Goal: Task Accomplishment & Management: Use online tool/utility

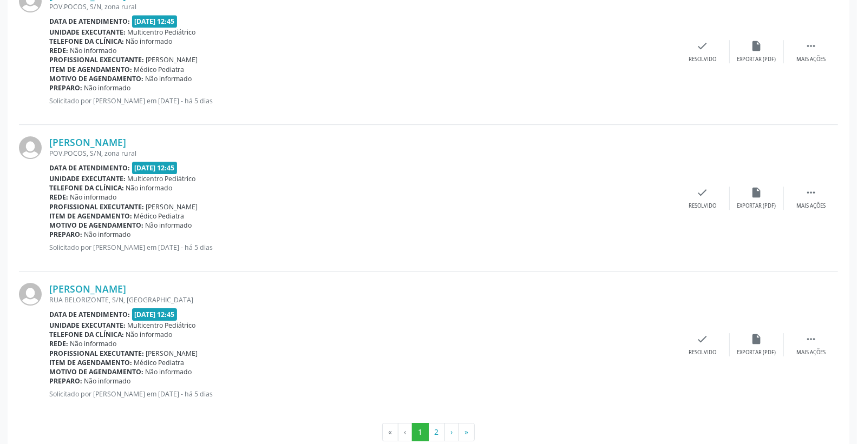
scroll to position [2145, 0]
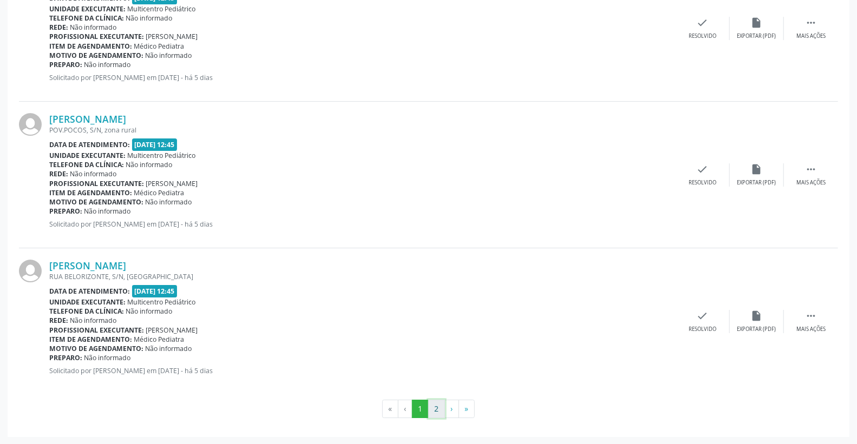
click at [435, 408] on button "2" at bounding box center [436, 409] width 17 height 18
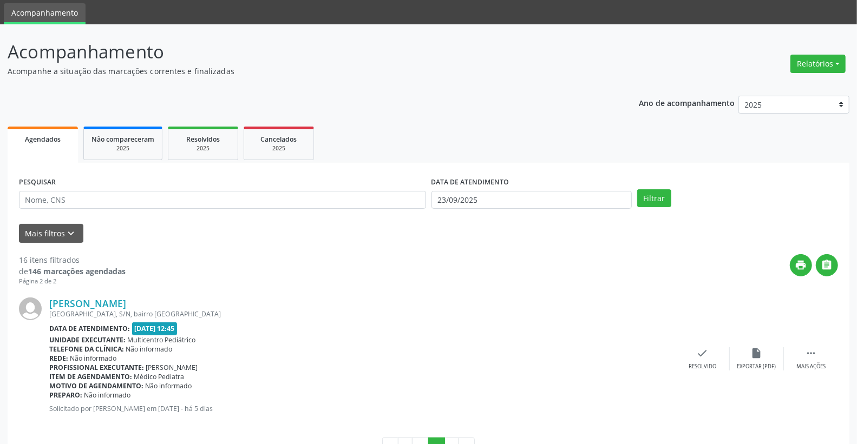
scroll to position [73, 0]
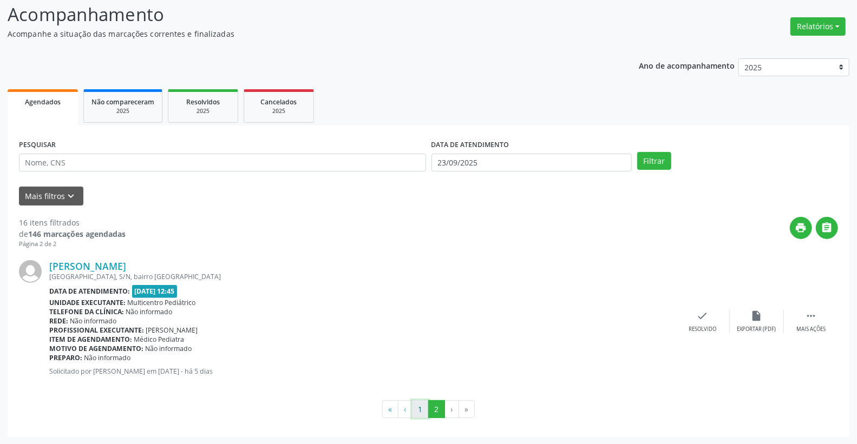
click at [419, 409] on button "1" at bounding box center [420, 410] width 17 height 18
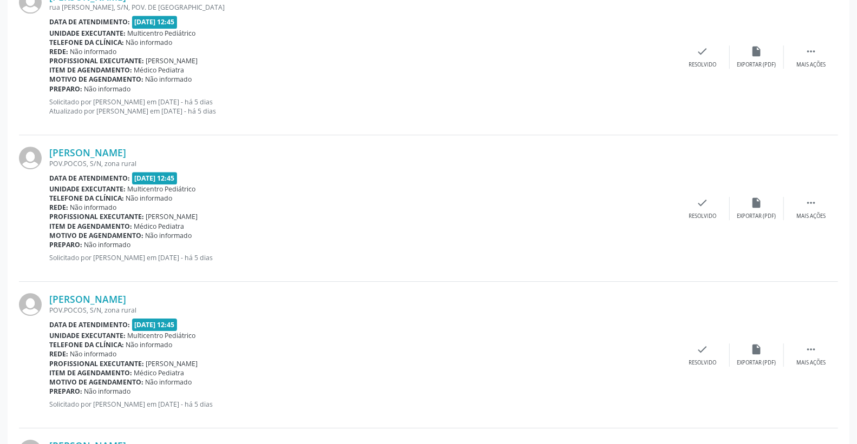
scroll to position [2025, 0]
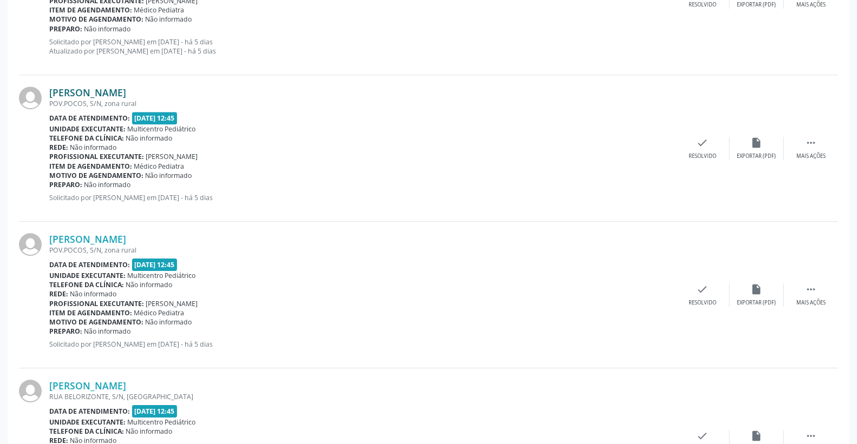
click at [126, 88] on link "[PERSON_NAME]" at bounding box center [87, 93] width 77 height 12
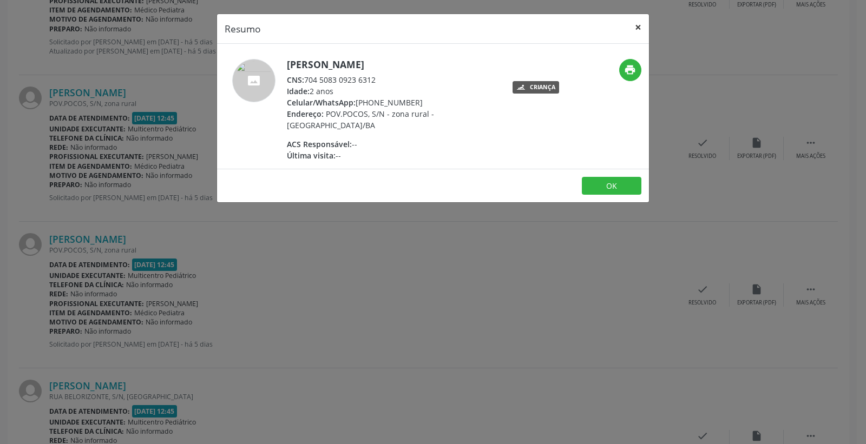
click at [636, 22] on button "×" at bounding box center [638, 27] width 22 height 27
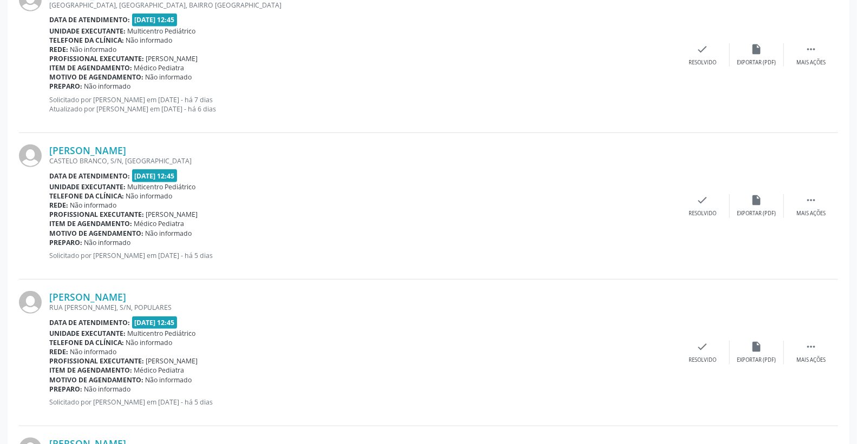
scroll to position [402, 0]
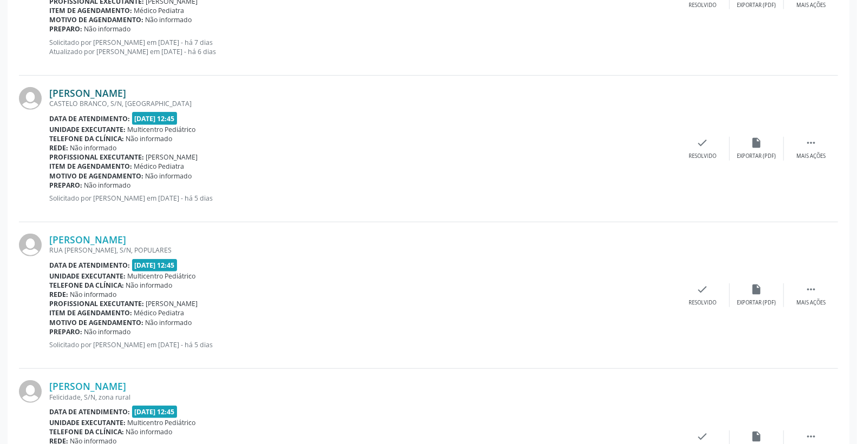
click at [126, 92] on link "[PERSON_NAME]" at bounding box center [87, 93] width 77 height 12
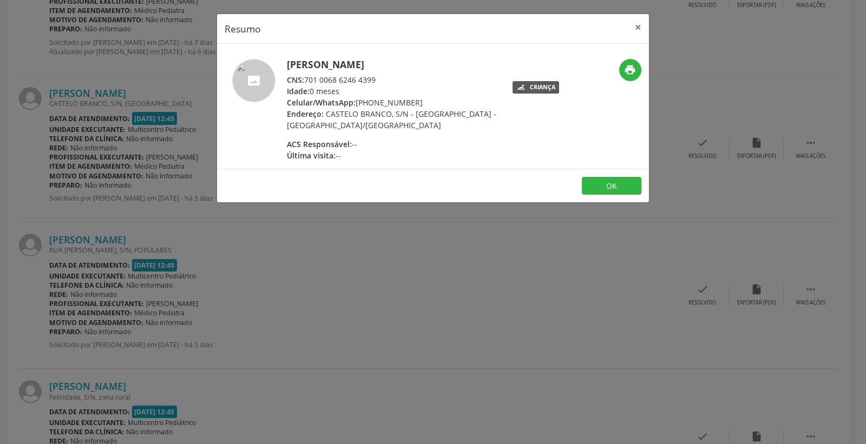
drag, startPoint x: 306, startPoint y: 77, endPoint x: 384, endPoint y: 77, distance: 77.9
click at [384, 77] on div "CNS: 701 0068 6246 4399" at bounding box center [392, 79] width 211 height 11
copy div "701 0068 6246 4399"
click at [632, 29] on button "×" at bounding box center [638, 27] width 22 height 27
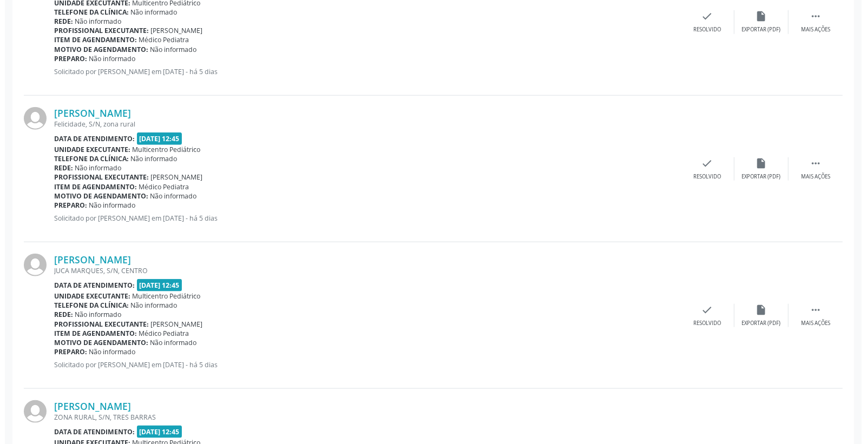
scroll to position [702, 0]
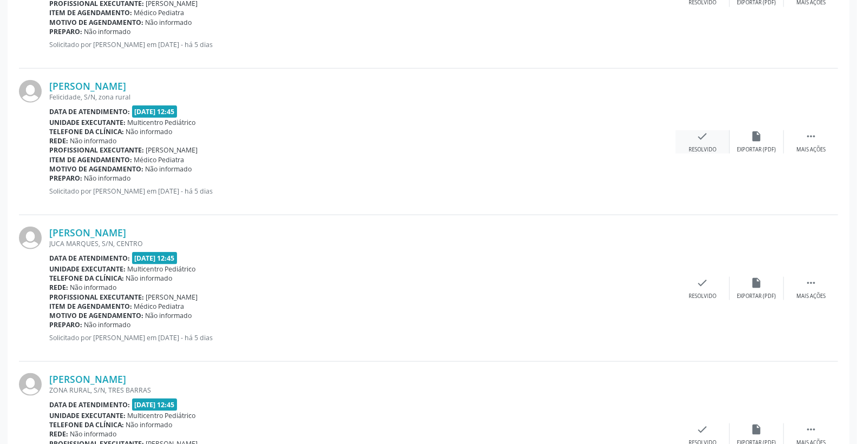
click at [700, 132] on icon "check" at bounding box center [703, 136] width 12 height 12
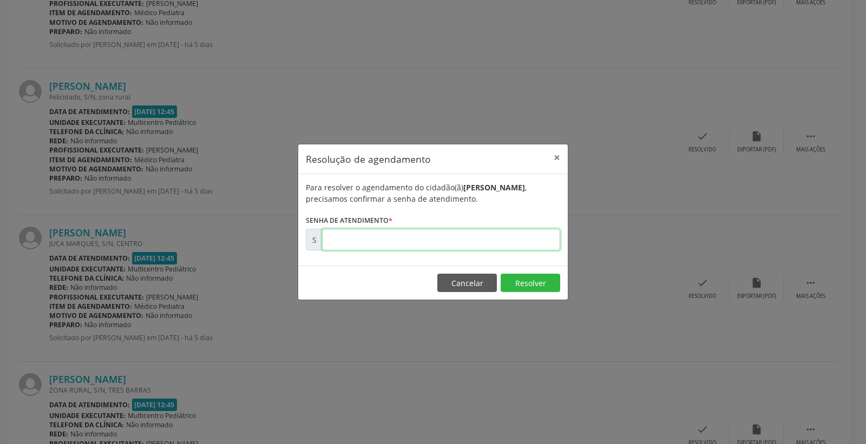
click at [529, 234] on input "text" at bounding box center [441, 240] width 238 height 22
type input "00177620"
click at [539, 280] on button "Resolver" at bounding box center [531, 283] width 60 height 18
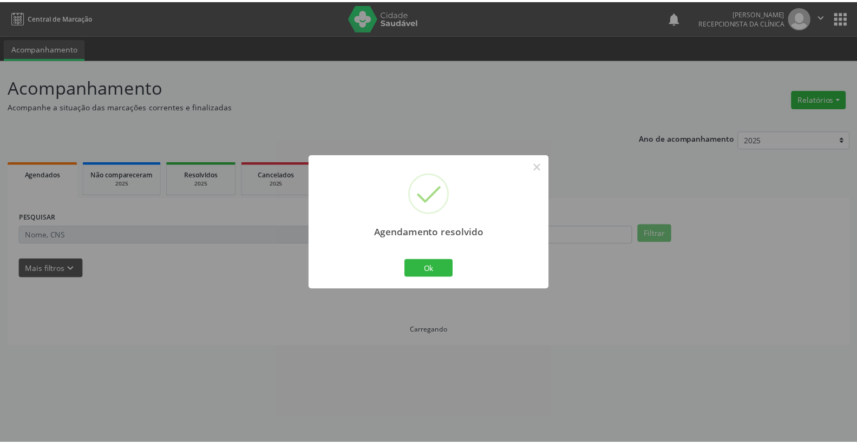
scroll to position [0, 0]
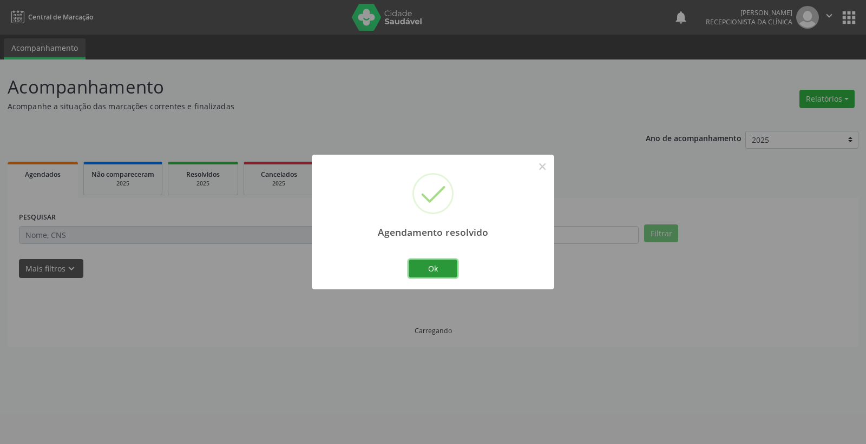
click at [419, 266] on button "Ok" at bounding box center [433, 269] width 49 height 18
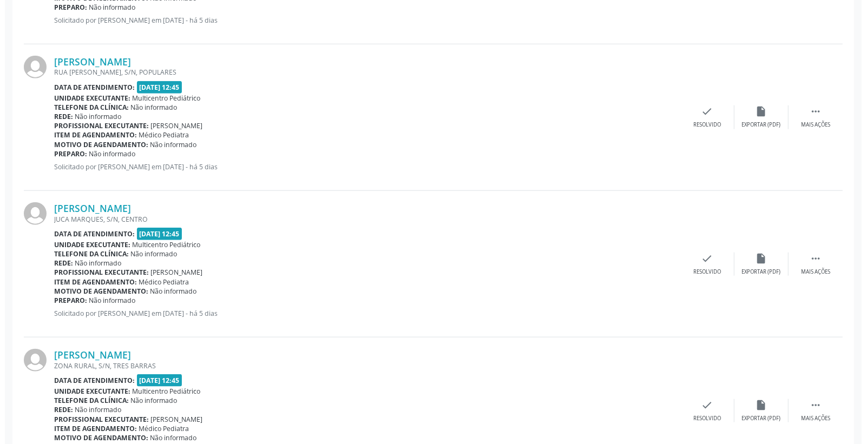
scroll to position [601, 0]
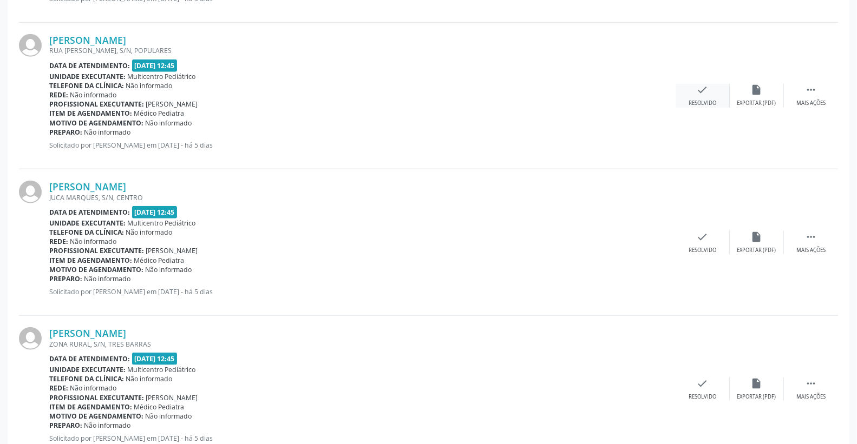
click at [707, 85] on icon "check" at bounding box center [703, 90] width 12 height 12
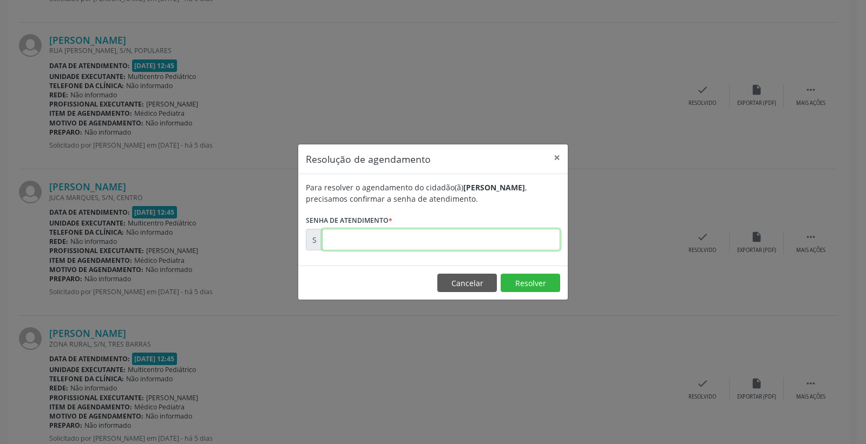
click at [499, 238] on input "text" at bounding box center [441, 240] width 238 height 22
type input "00177610"
click at [528, 284] on button "Resolver" at bounding box center [531, 283] width 60 height 18
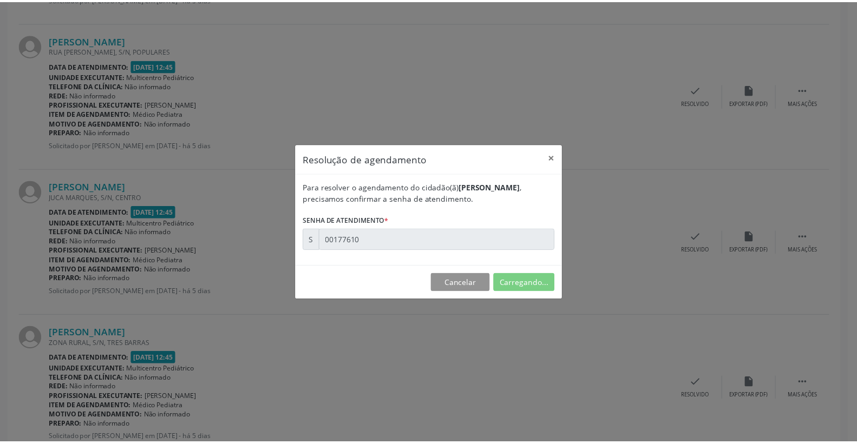
scroll to position [0, 0]
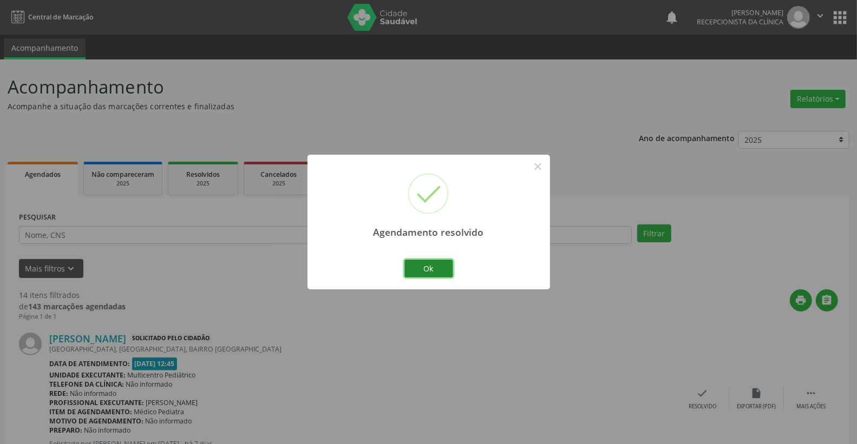
click at [438, 264] on button "Ok" at bounding box center [428, 269] width 49 height 18
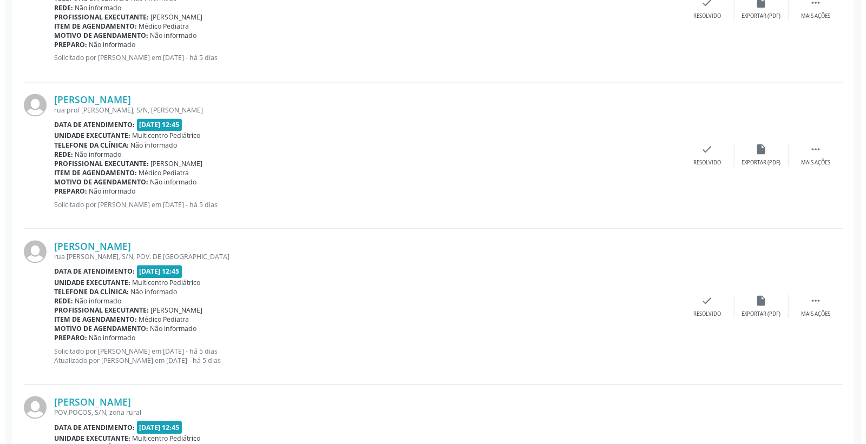
scroll to position [1443, 0]
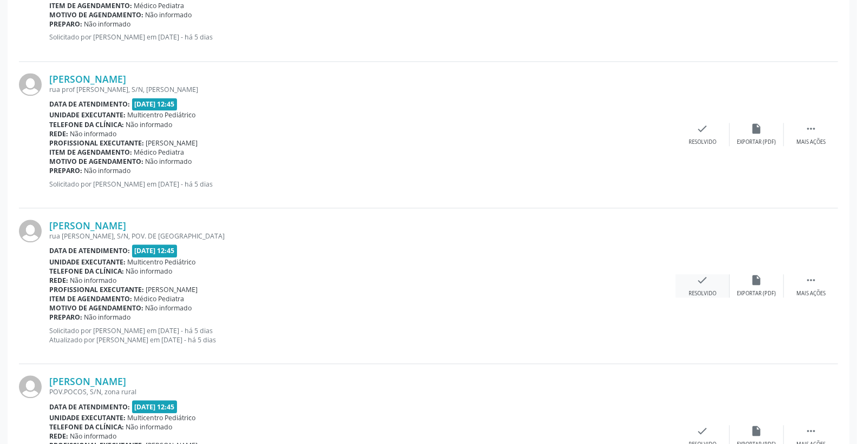
click at [708, 279] on div "check Resolvido" at bounding box center [702, 285] width 54 height 23
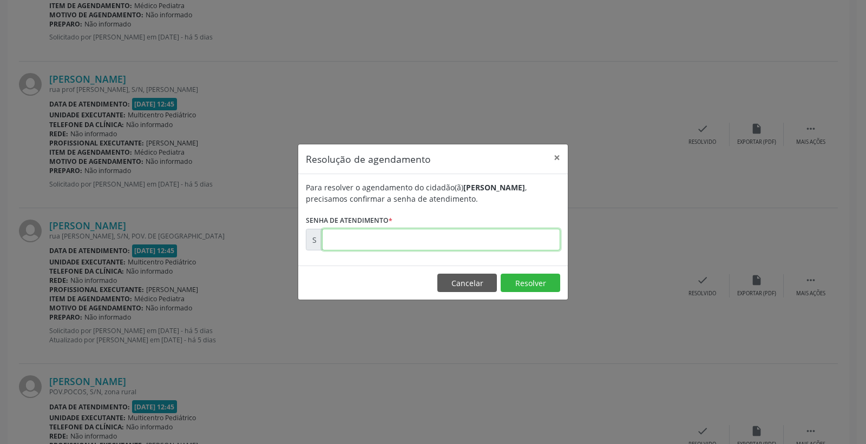
click at [540, 236] on input "text" at bounding box center [441, 240] width 238 height 22
type input "00177695"
click at [536, 279] on button "Resolver" at bounding box center [531, 283] width 60 height 18
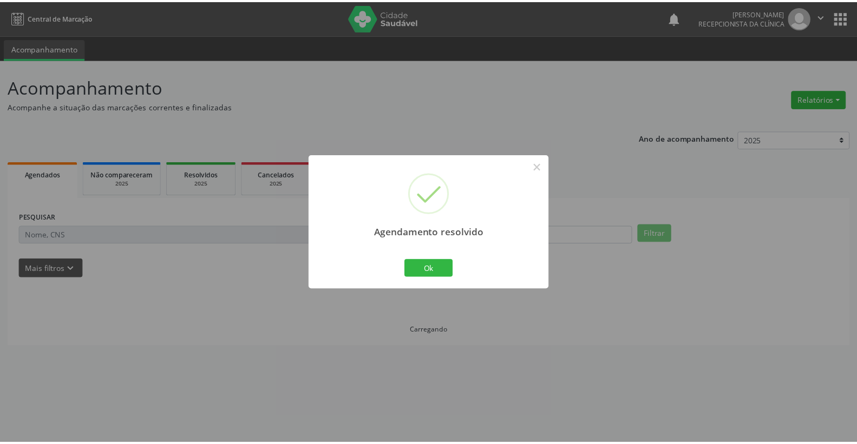
scroll to position [0, 0]
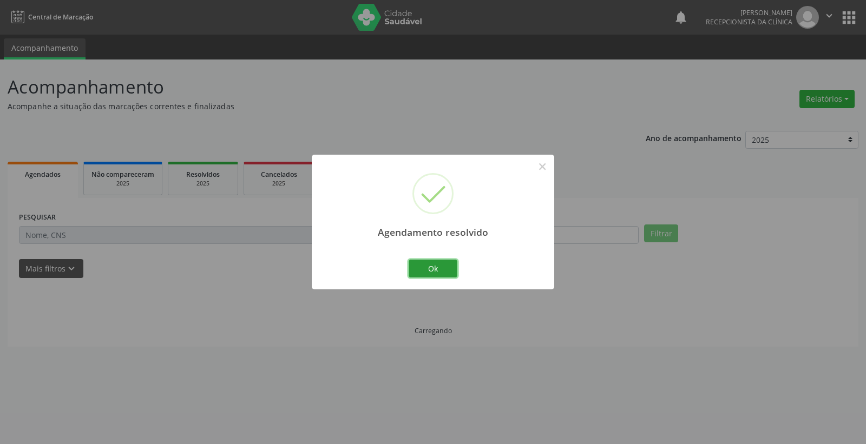
click at [423, 273] on button "Ok" at bounding box center [433, 269] width 49 height 18
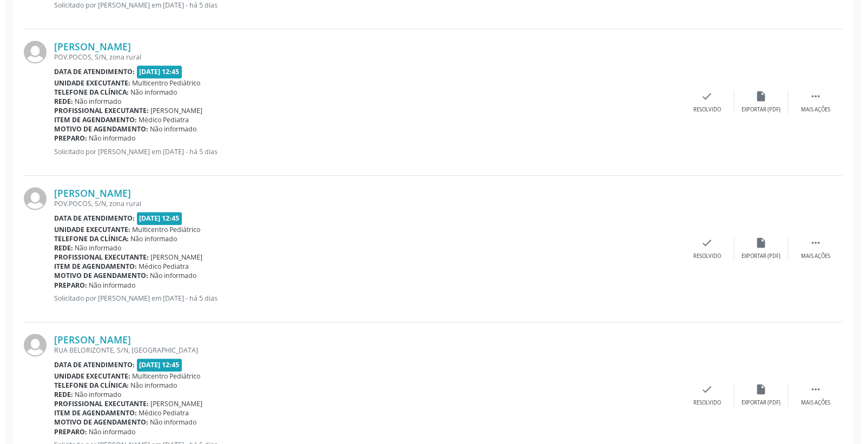
scroll to position [1624, 0]
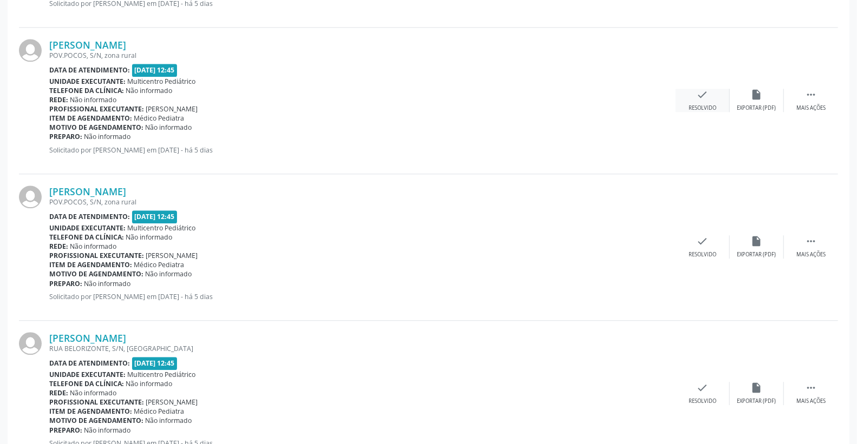
click at [704, 93] on icon "check" at bounding box center [703, 95] width 12 height 12
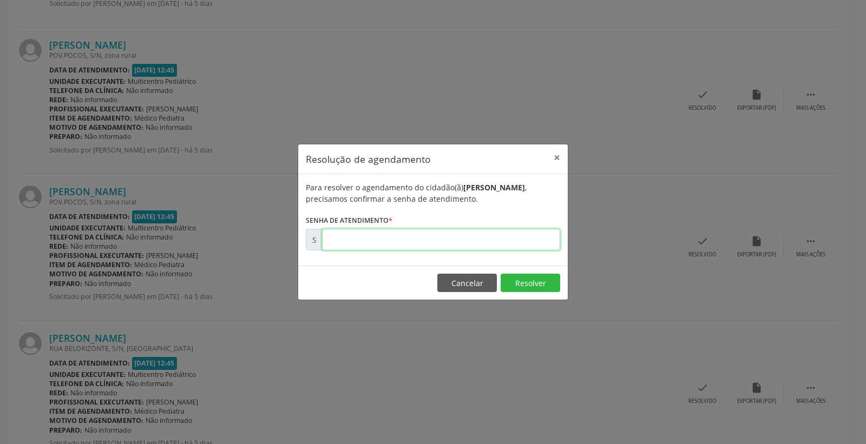
click at [524, 235] on input "text" at bounding box center [441, 240] width 238 height 22
type input "00177699"
click at [515, 283] on button "Resolver" at bounding box center [531, 283] width 60 height 18
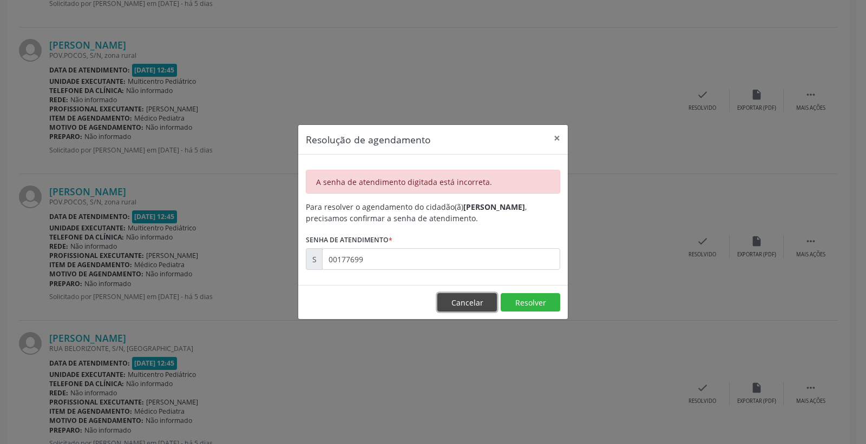
click at [455, 294] on button "Cancelar" at bounding box center [467, 302] width 60 height 18
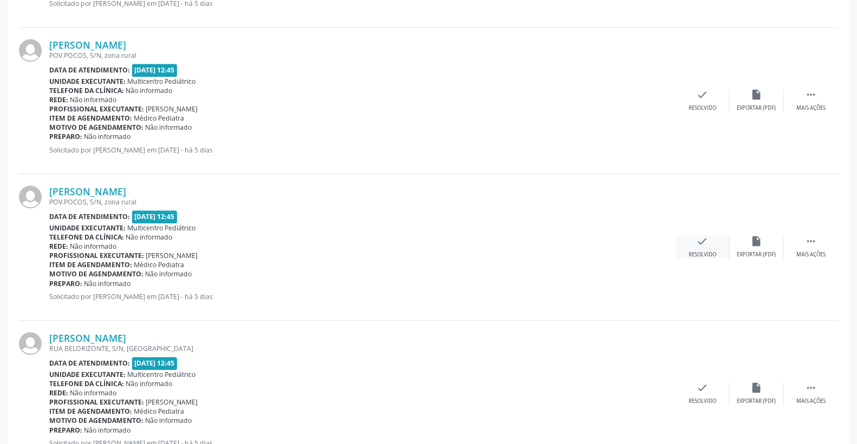
click at [704, 244] on icon "check" at bounding box center [703, 241] width 12 height 12
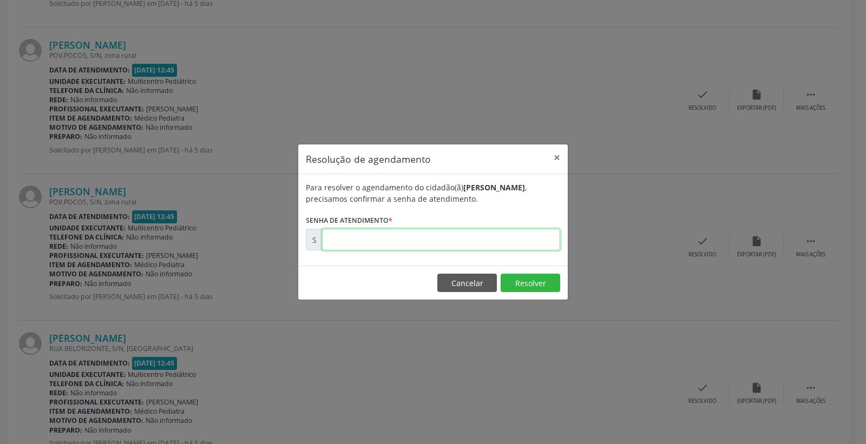
click at [484, 238] on input "text" at bounding box center [441, 240] width 238 height 22
type input "00177699"
click at [525, 274] on button "Resolver" at bounding box center [531, 283] width 60 height 18
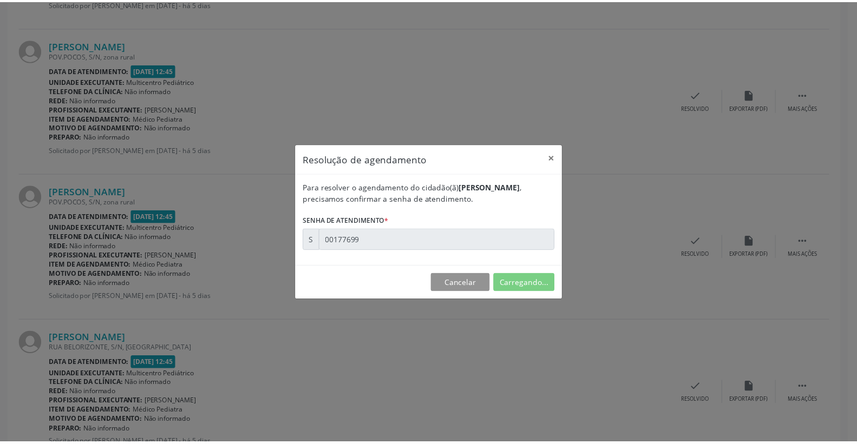
scroll to position [0, 0]
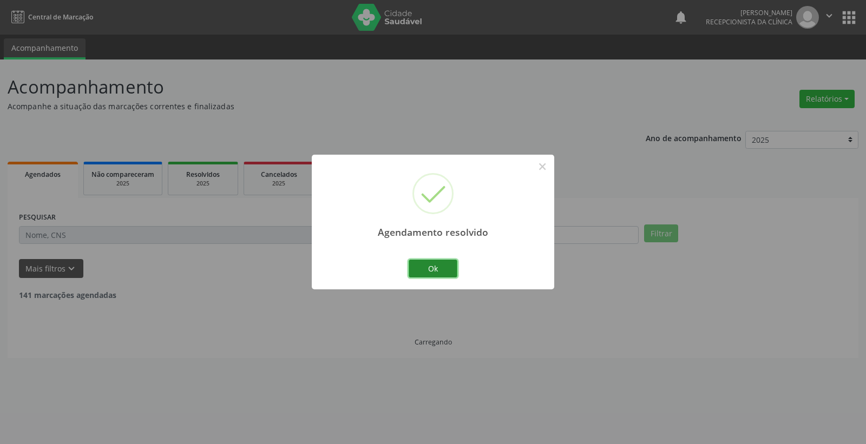
click at [415, 260] on button "Ok" at bounding box center [433, 269] width 49 height 18
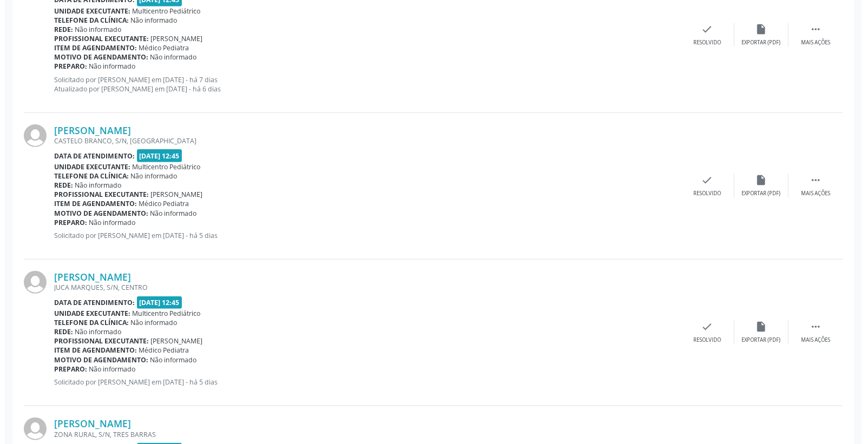
scroll to position [360, 0]
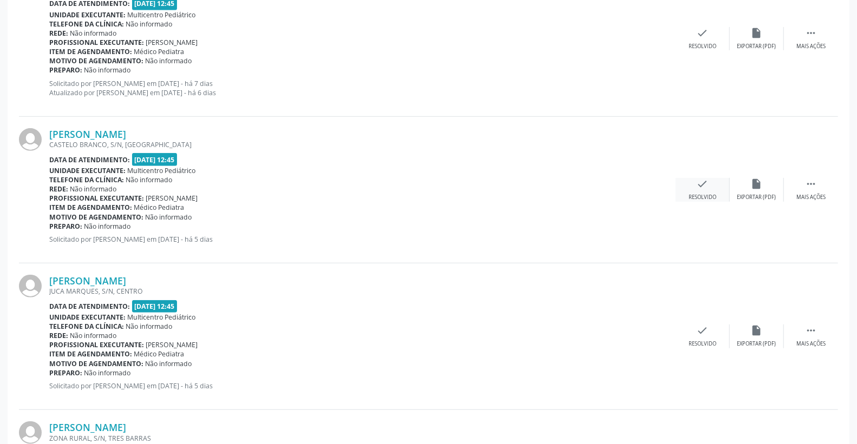
click at [700, 179] on icon "check" at bounding box center [703, 184] width 12 height 12
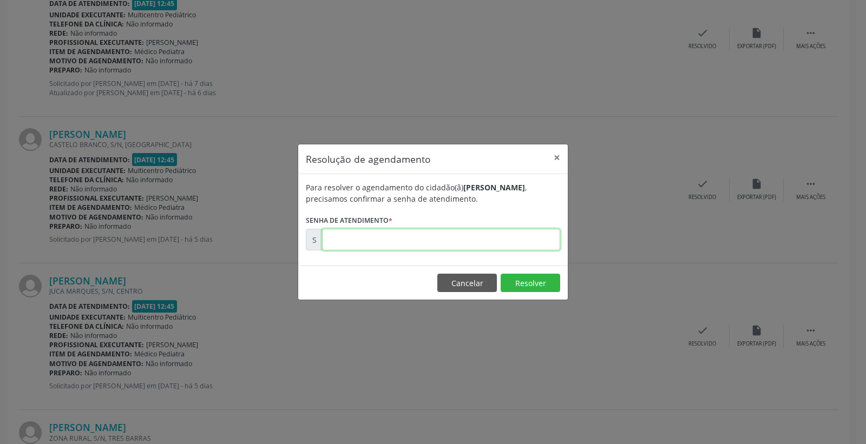
click at [493, 237] on input "text" at bounding box center [441, 240] width 238 height 22
type input "00177575"
click at [538, 291] on button "Resolver" at bounding box center [531, 283] width 60 height 18
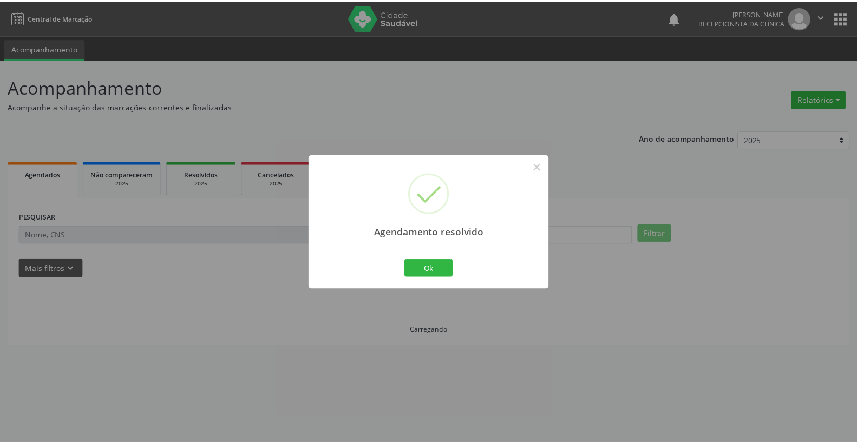
scroll to position [0, 0]
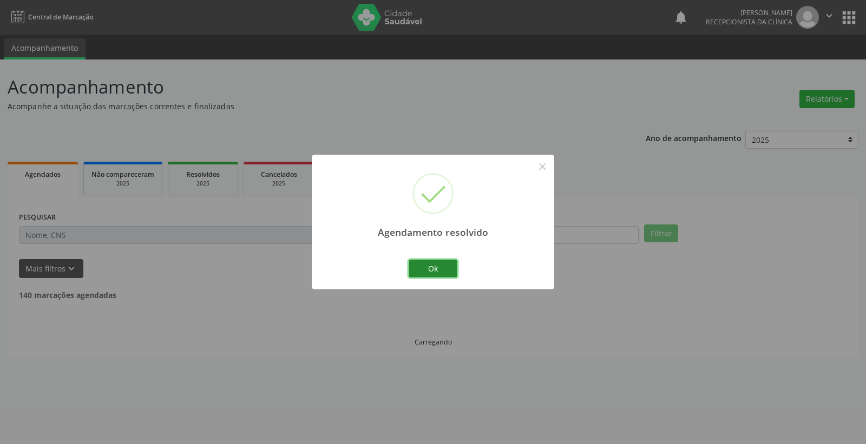
click at [447, 264] on button "Ok" at bounding box center [433, 269] width 49 height 18
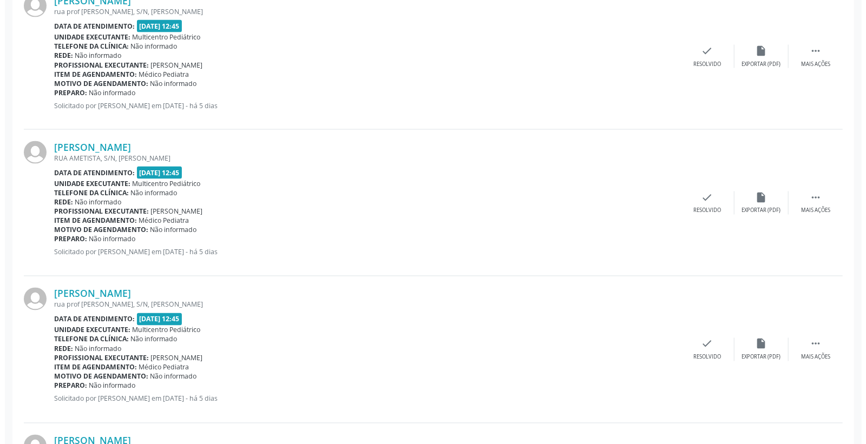
scroll to position [1082, 0]
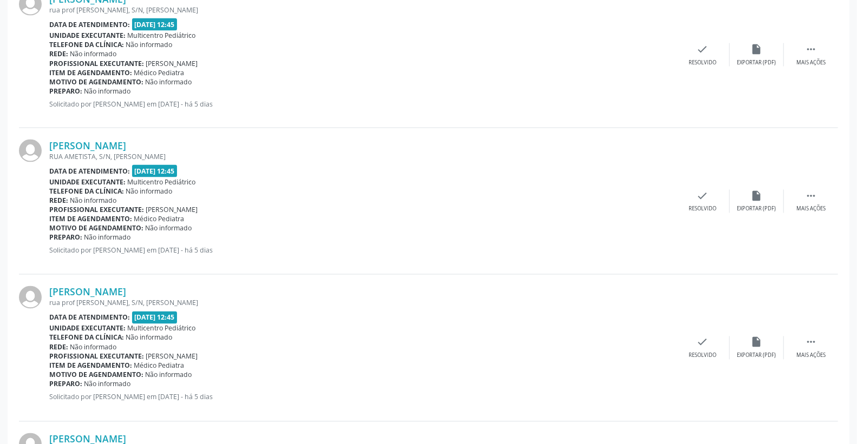
click at [717, 188] on div "[PERSON_NAME] [GEOGRAPHIC_DATA], S/N, MUTIRAO Data de atendimento: [DATE] 12:45…" at bounding box center [428, 201] width 819 height 147
click at [707, 193] on icon "check" at bounding box center [703, 196] width 12 height 12
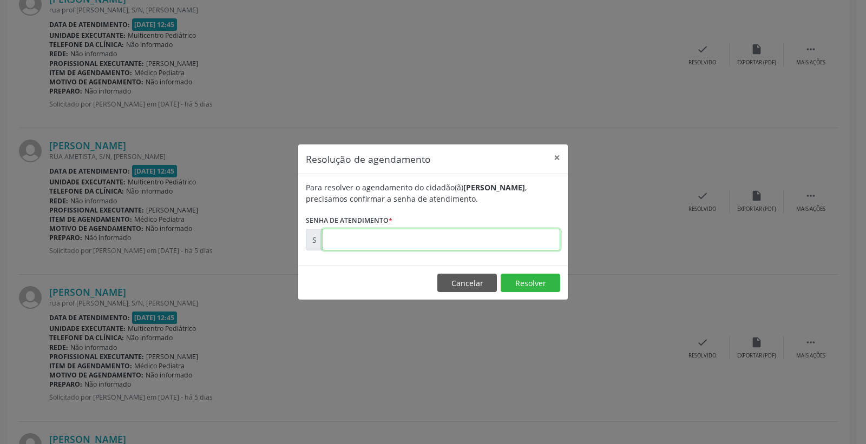
click at [518, 245] on input "text" at bounding box center [441, 240] width 238 height 22
type input "00177663"
click at [523, 289] on button "Resolver" at bounding box center [531, 283] width 60 height 18
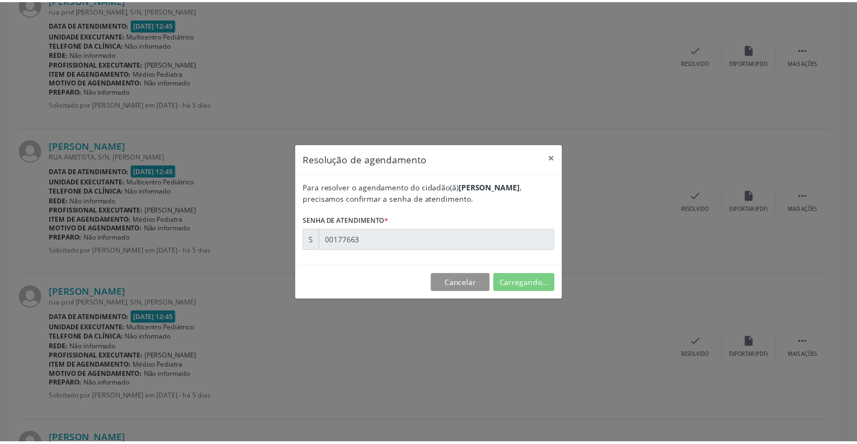
scroll to position [0, 0]
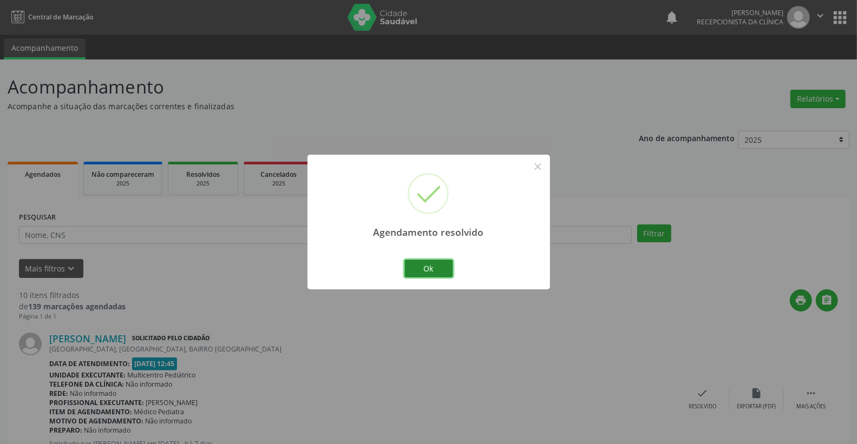
drag, startPoint x: 434, startPoint y: 262, endPoint x: 423, endPoint y: 273, distance: 15.3
click at [432, 262] on button "Ok" at bounding box center [428, 269] width 49 height 18
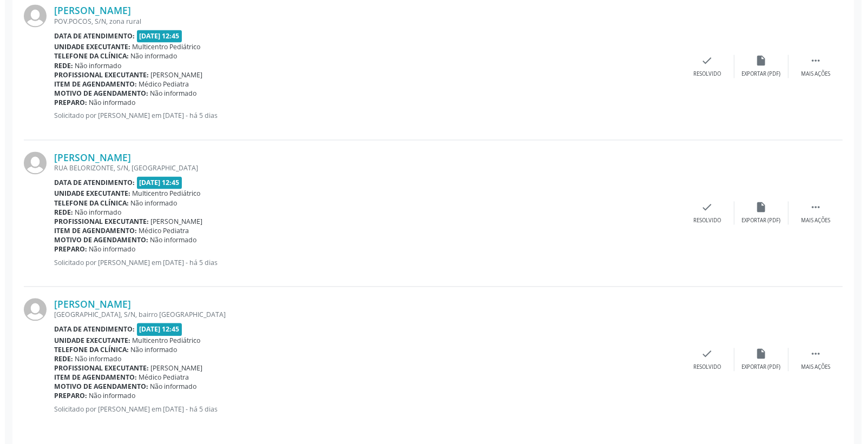
scroll to position [1371, 0]
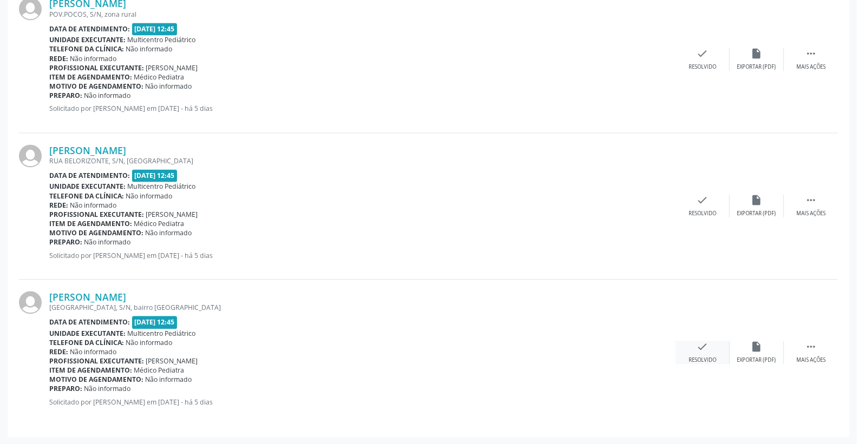
click at [704, 344] on icon "check" at bounding box center [703, 347] width 12 height 12
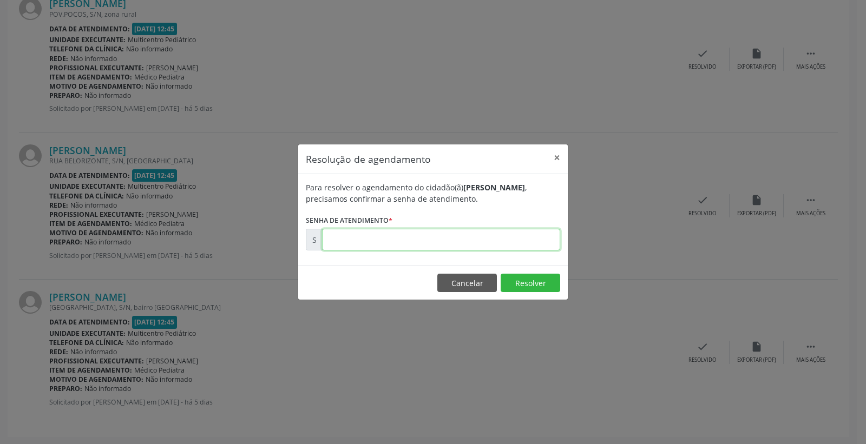
click at [533, 230] on input "text" at bounding box center [441, 240] width 238 height 22
type input "00177707"
click at [517, 289] on button "Resolver" at bounding box center [531, 283] width 60 height 18
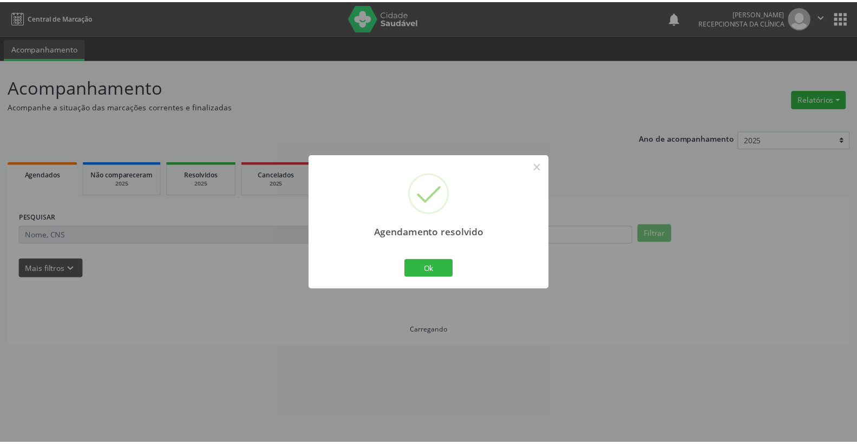
scroll to position [0, 0]
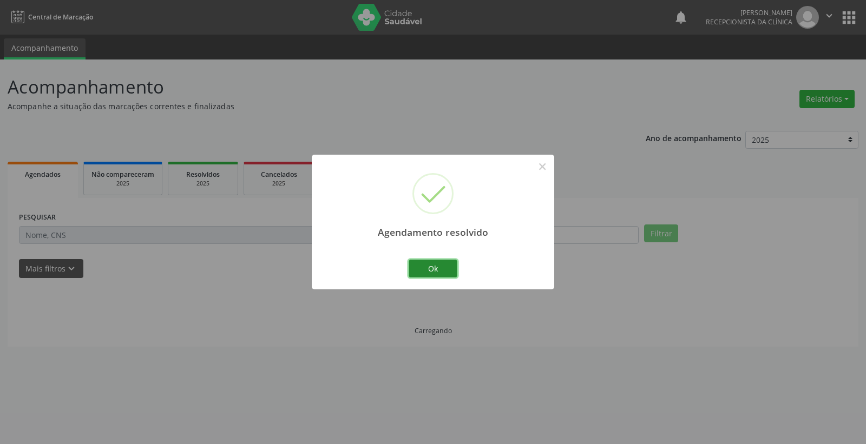
click at [424, 268] on button "Ok" at bounding box center [433, 269] width 49 height 18
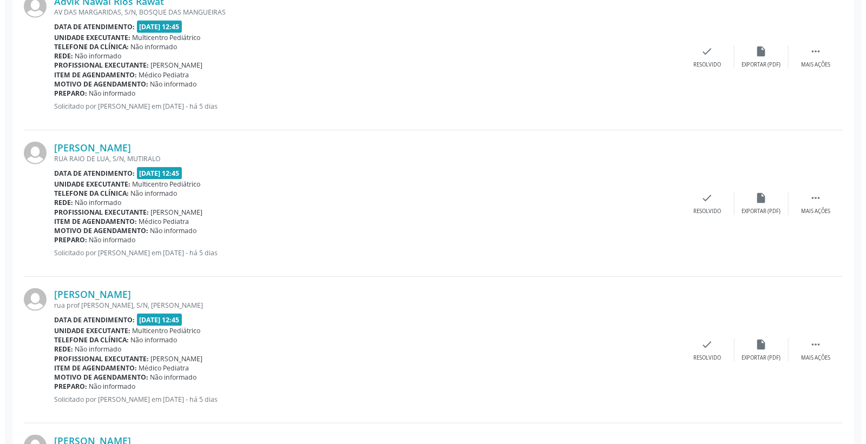
scroll to position [902, 0]
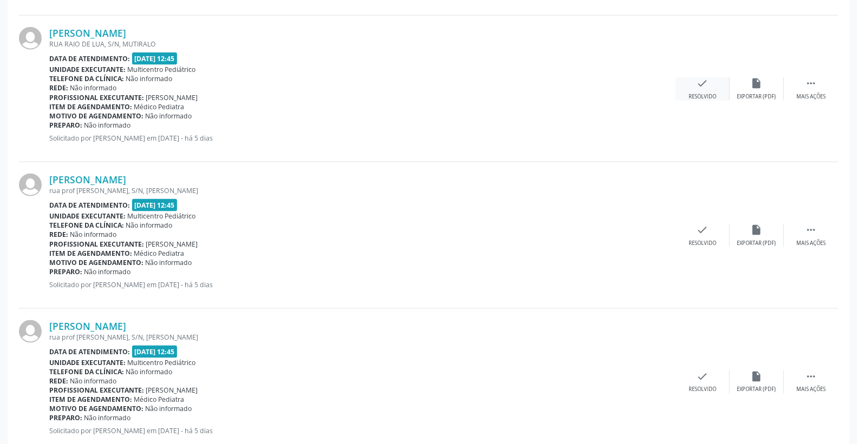
click at [691, 88] on div "check Resolvido" at bounding box center [702, 88] width 54 height 23
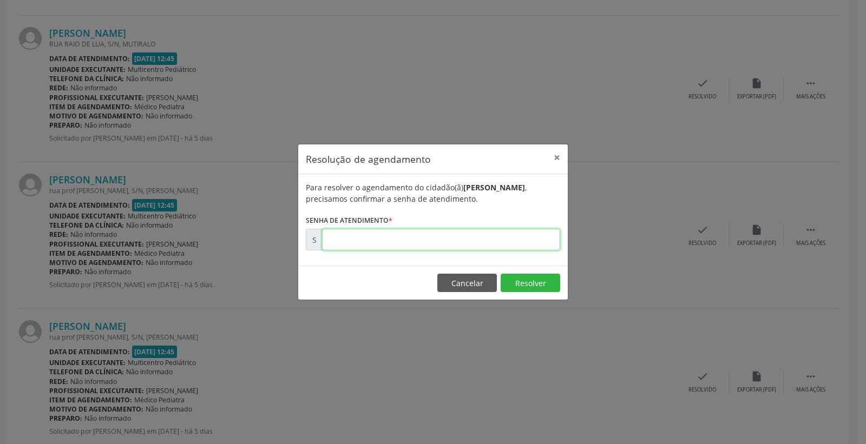
click at [515, 235] on input "text" at bounding box center [441, 240] width 238 height 22
type input "00177661"
click at [529, 277] on button "Resolver" at bounding box center [531, 283] width 60 height 18
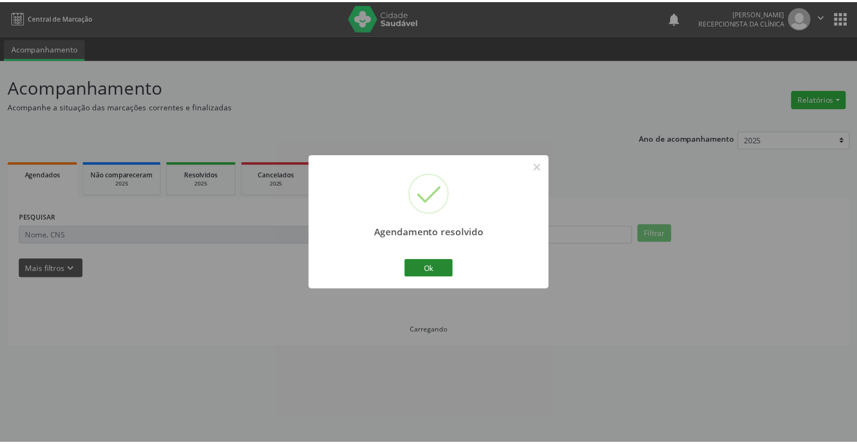
scroll to position [0, 0]
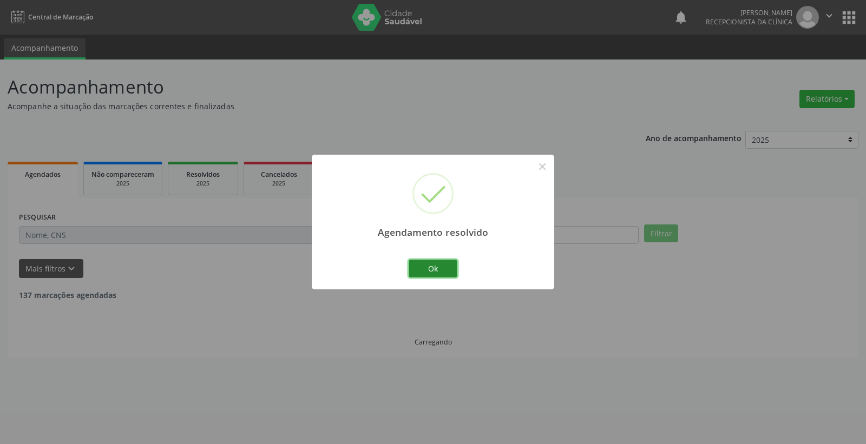
click at [426, 266] on button "Ok" at bounding box center [433, 269] width 49 height 18
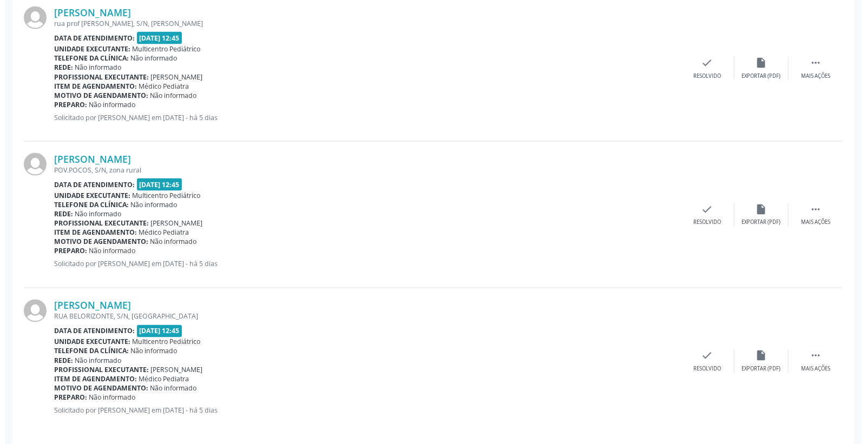
scroll to position [1078, 0]
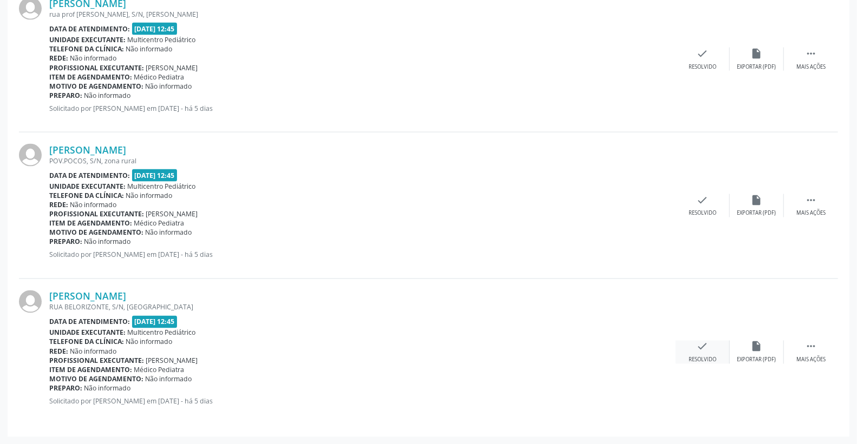
click at [706, 345] on icon "check" at bounding box center [703, 347] width 12 height 12
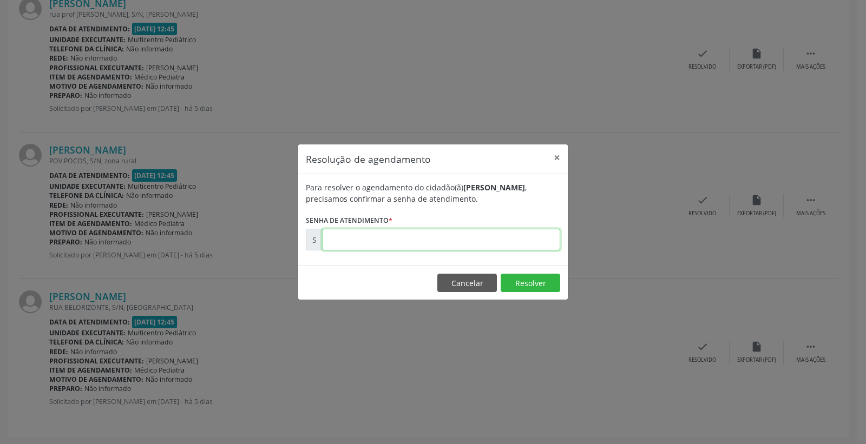
click at [542, 237] on input "text" at bounding box center [441, 240] width 238 height 22
type input "00177701"
click at [528, 284] on button "Resolver" at bounding box center [531, 283] width 60 height 18
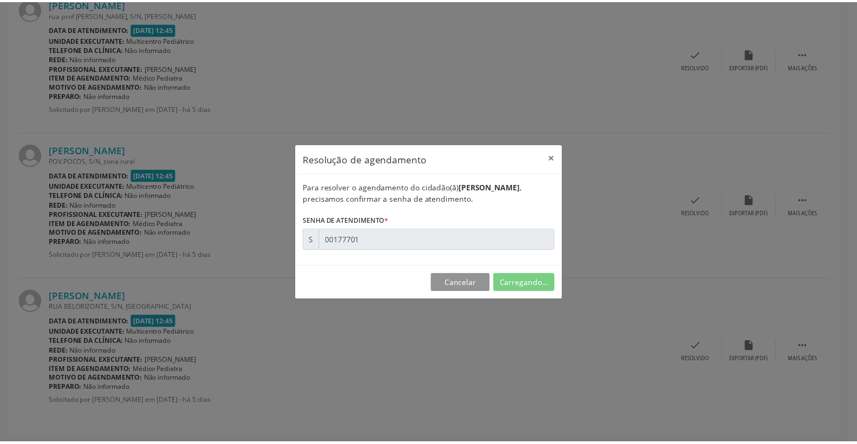
scroll to position [0, 0]
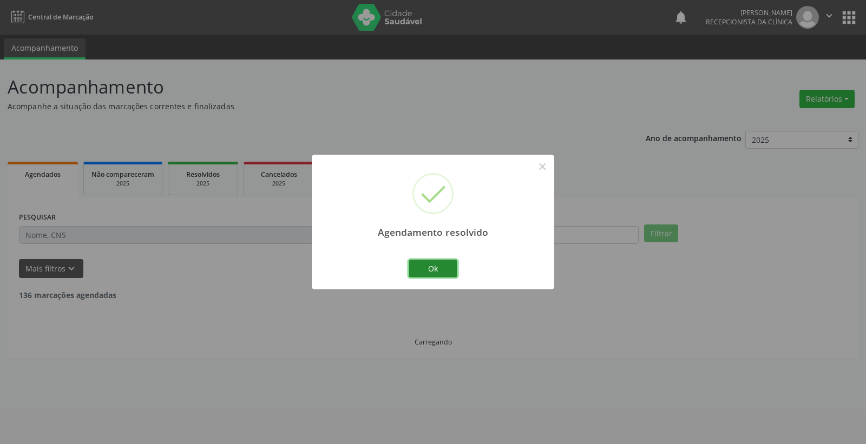
click at [424, 267] on button "Ok" at bounding box center [433, 269] width 49 height 18
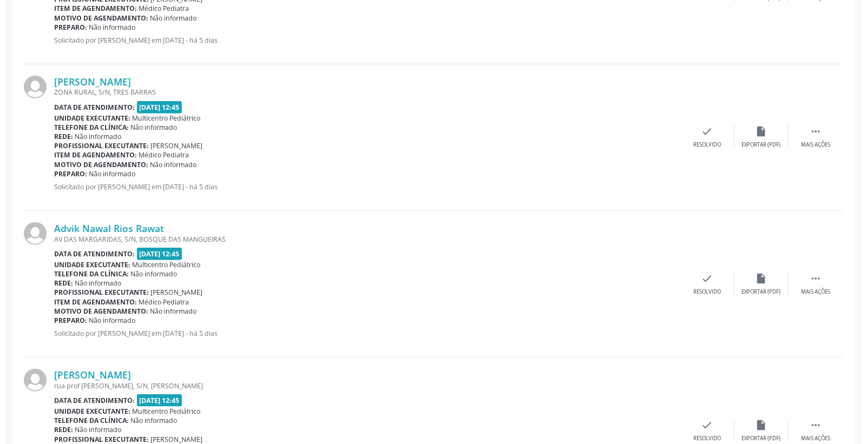
scroll to position [601, 0]
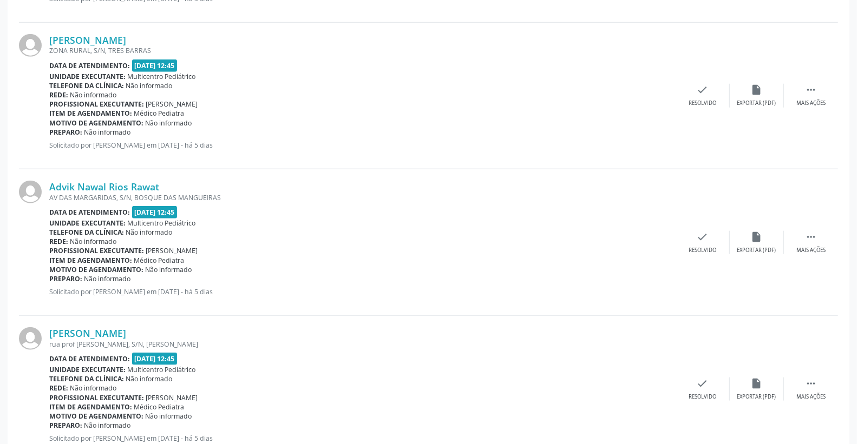
click at [717, 80] on div "[PERSON_NAME] ZONA RURAL, S/N, [GEOGRAPHIC_DATA] Data de atendimento: [DATE] 12…" at bounding box center [428, 96] width 819 height 147
click at [715, 87] on div "check Resolvido" at bounding box center [702, 95] width 54 height 23
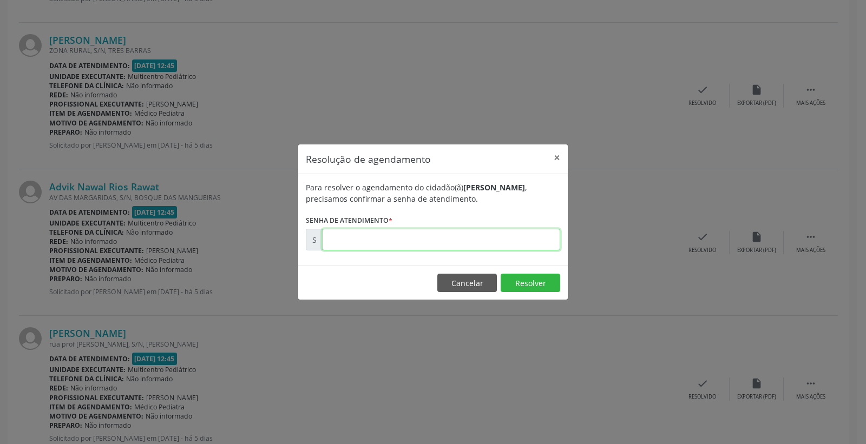
click at [533, 246] on input "text" at bounding box center [441, 240] width 238 height 22
type input "00177636"
click at [539, 276] on button "Resolver" at bounding box center [531, 283] width 60 height 18
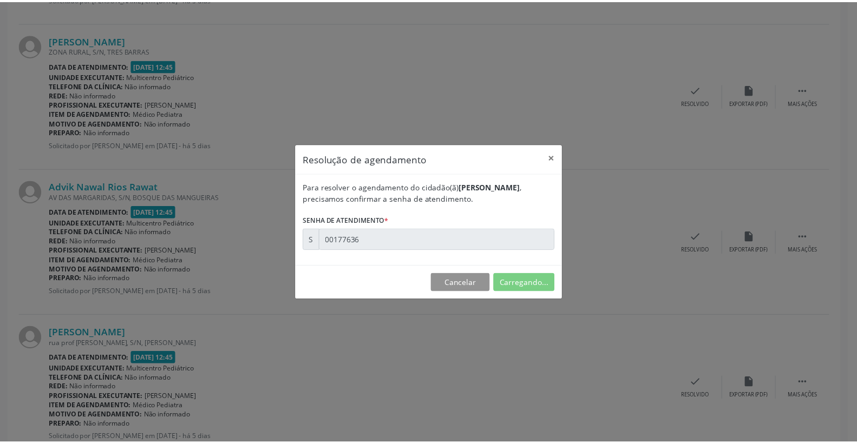
scroll to position [0, 0]
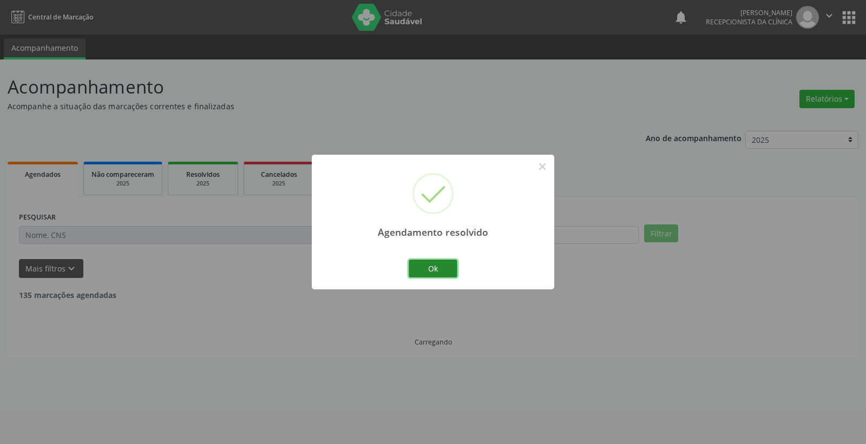
click at [440, 277] on button "Ok" at bounding box center [433, 269] width 49 height 18
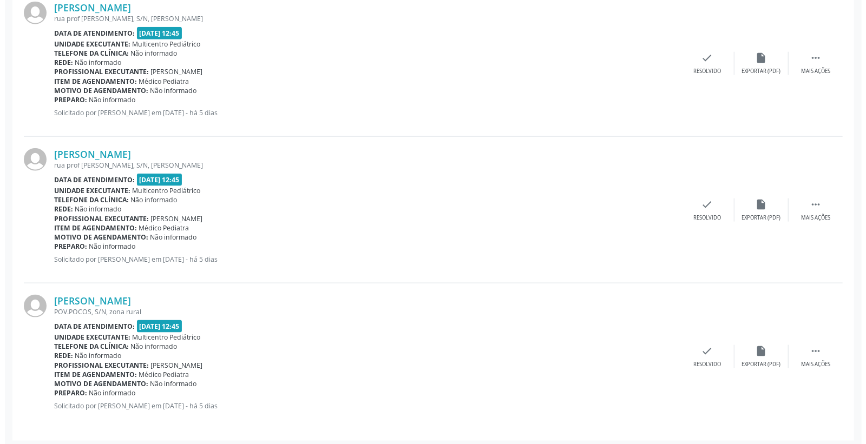
scroll to position [785, 0]
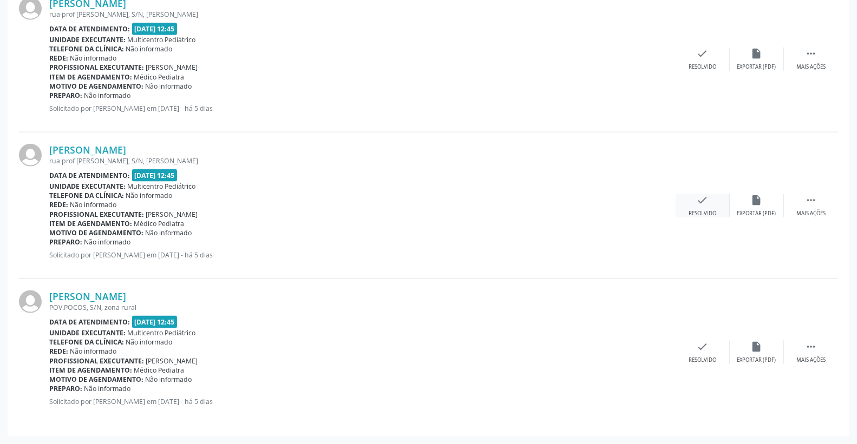
click at [699, 201] on icon "check" at bounding box center [703, 200] width 12 height 12
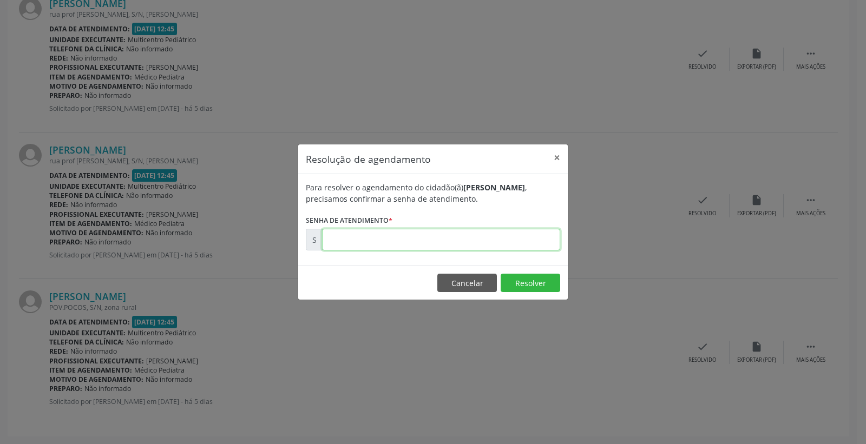
click at [474, 233] on input "text" at bounding box center [441, 240] width 238 height 22
type input "00177664"
click at [537, 286] on button "Resolver" at bounding box center [531, 283] width 60 height 18
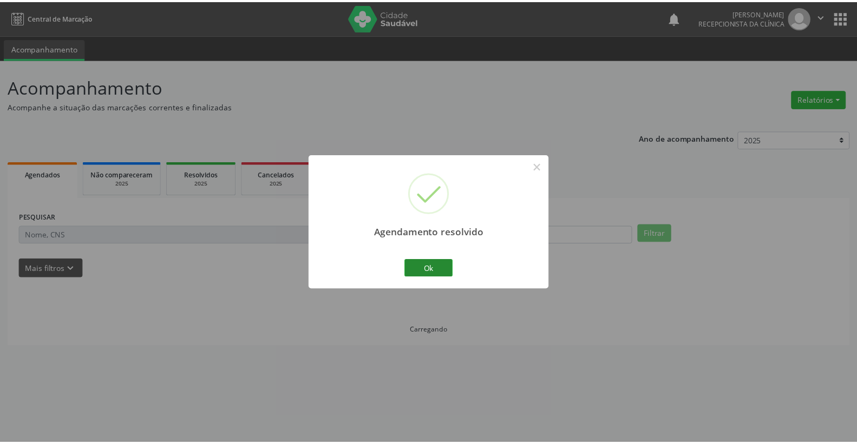
scroll to position [0, 0]
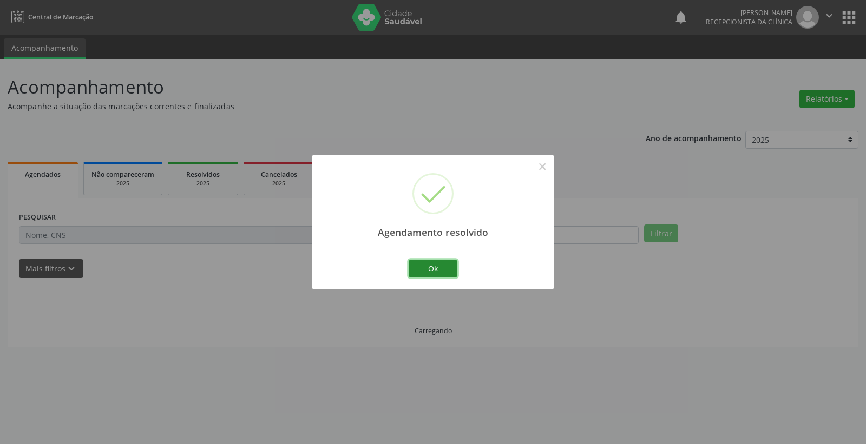
click at [426, 268] on button "Ok" at bounding box center [433, 269] width 49 height 18
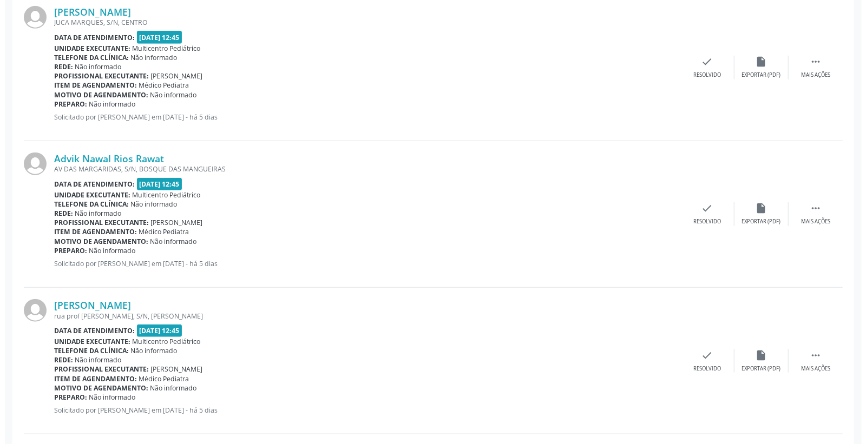
scroll to position [481, 0]
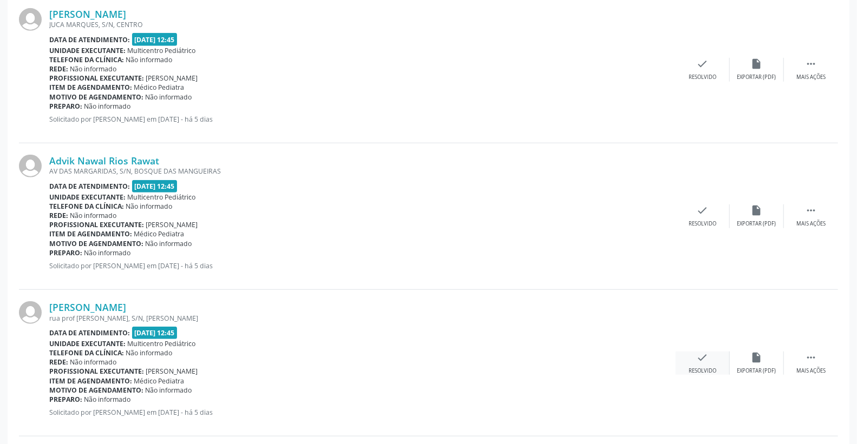
click at [704, 357] on icon "check" at bounding box center [703, 358] width 12 height 12
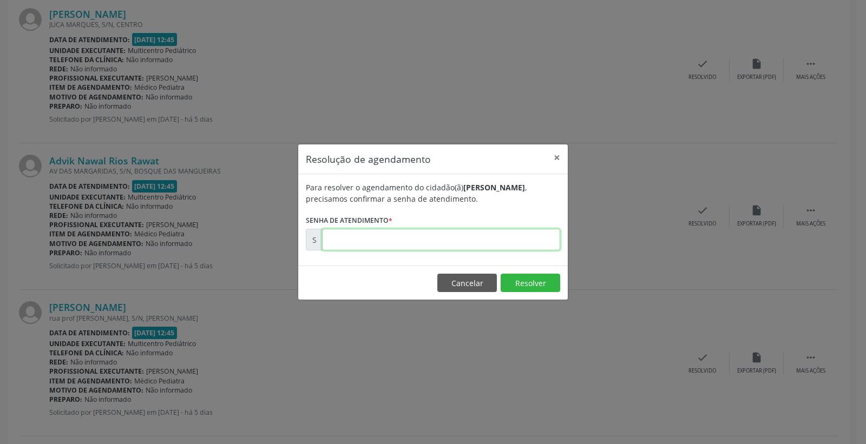
click at [513, 241] on input "text" at bounding box center [441, 240] width 238 height 22
type input "00177662"
click at [522, 292] on button "Resolver" at bounding box center [531, 283] width 60 height 18
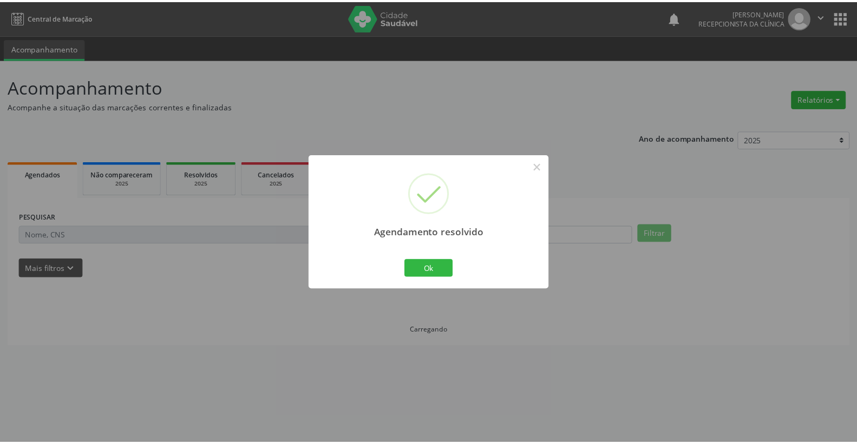
scroll to position [0, 0]
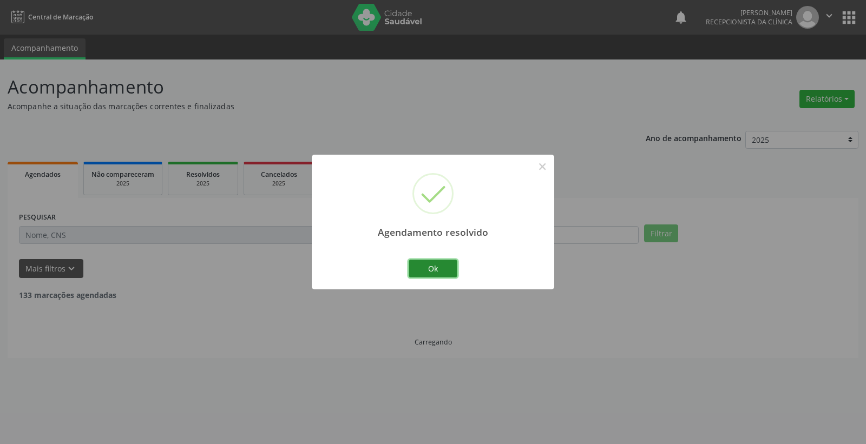
click at [439, 268] on button "Ok" at bounding box center [433, 269] width 49 height 18
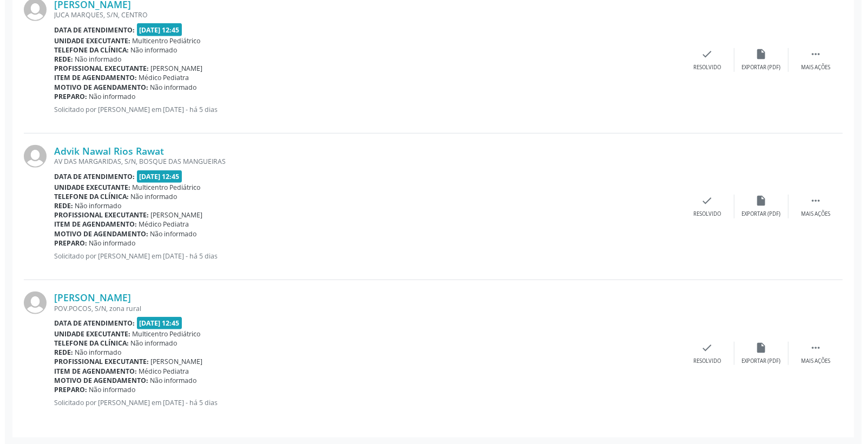
scroll to position [491, 0]
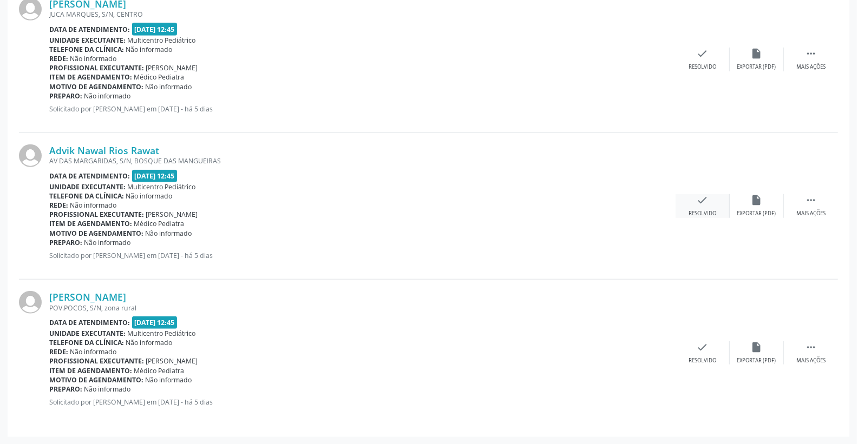
click at [707, 199] on icon "check" at bounding box center [703, 200] width 12 height 12
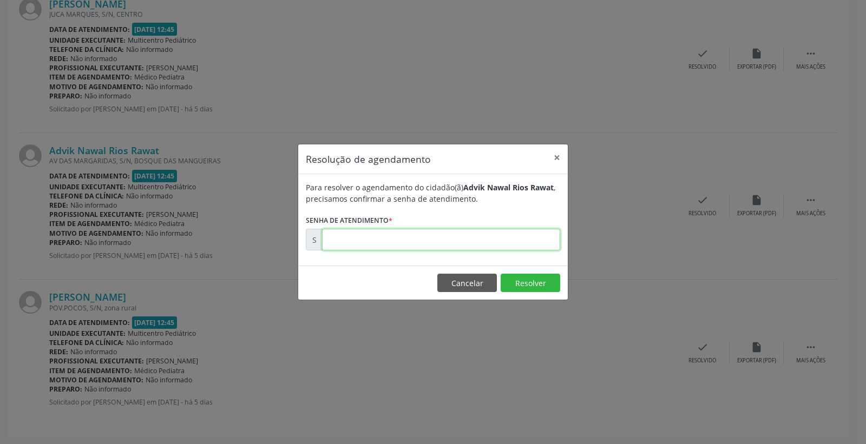
click at [529, 233] on input "text" at bounding box center [441, 240] width 238 height 22
type input "00177649"
click at [512, 287] on button "Resolver" at bounding box center [531, 283] width 60 height 18
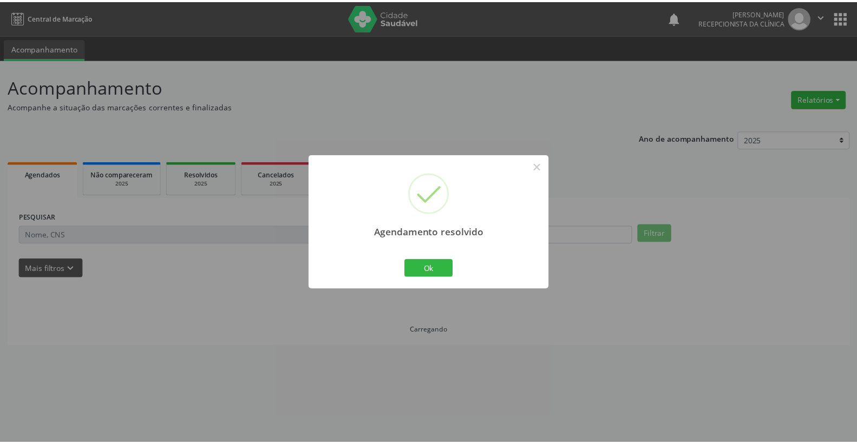
scroll to position [0, 0]
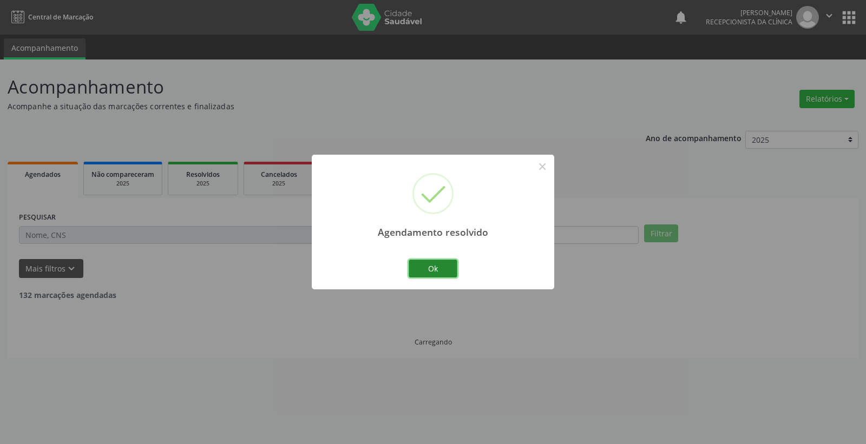
click at [439, 268] on button "Ok" at bounding box center [433, 269] width 49 height 18
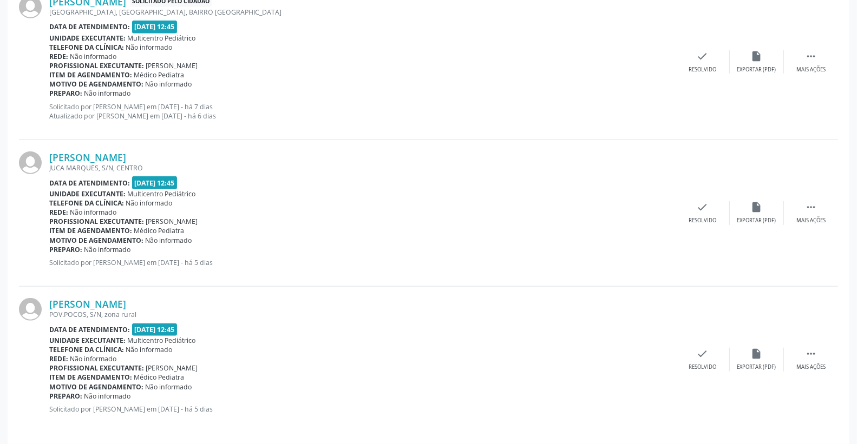
scroll to position [344, 0]
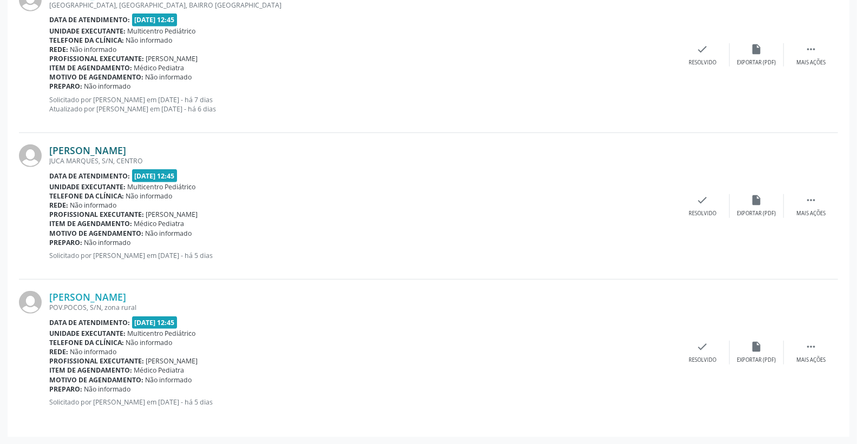
click at [126, 152] on link "[PERSON_NAME]" at bounding box center [87, 151] width 77 height 12
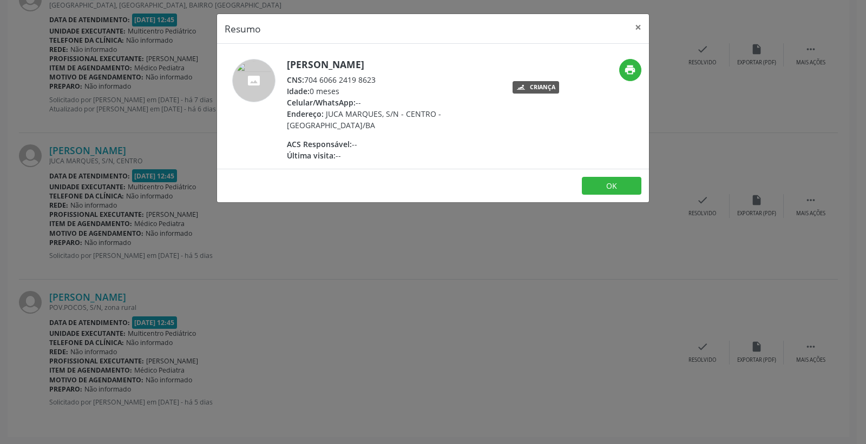
drag, startPoint x: 307, startPoint y: 80, endPoint x: 383, endPoint y: 82, distance: 76.3
click at [391, 82] on div "CNS: 704 6066 2419 8623" at bounding box center [392, 79] width 211 height 11
copy div "704 6066 2419 8623"
drag, startPoint x: 285, startPoint y: 58, endPoint x: 467, endPoint y: 50, distance: 182.0
click at [467, 50] on div "[PERSON_NAME] CNS: 704 6066 2419 8623 Idade: 0 meses Celular/WhatsApp: -- Ender…" at bounding box center [433, 106] width 432 height 125
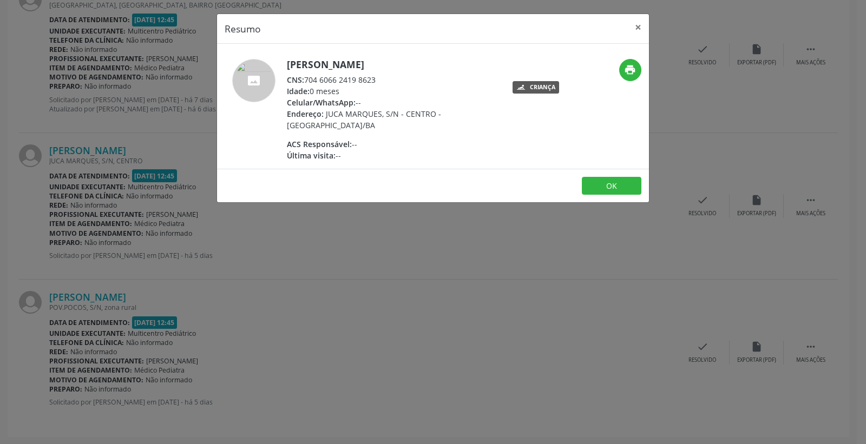
copy h5 "[PERSON_NAME]"
click at [641, 27] on button "×" at bounding box center [638, 27] width 22 height 27
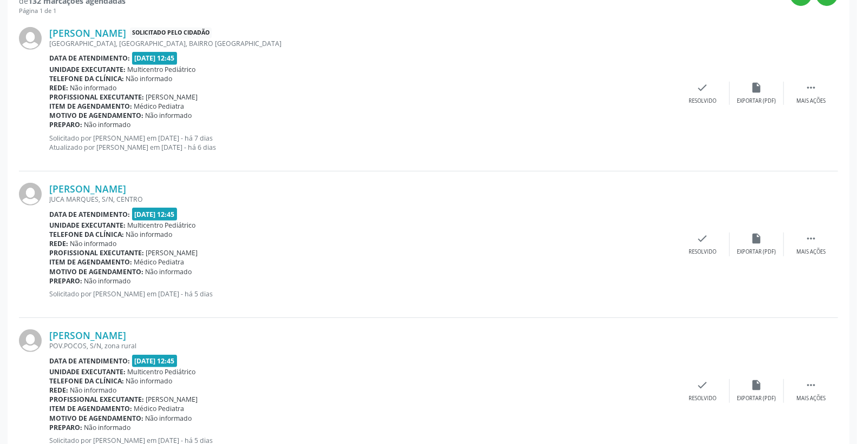
scroll to position [284, 0]
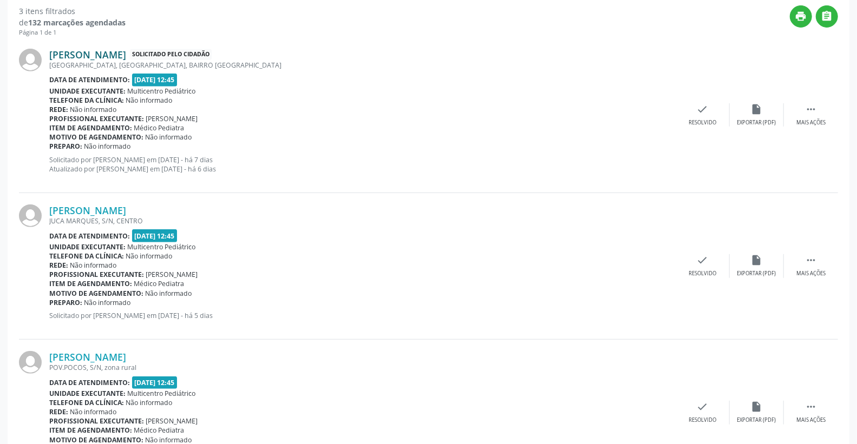
click at [126, 53] on link "[PERSON_NAME]" at bounding box center [87, 55] width 77 height 12
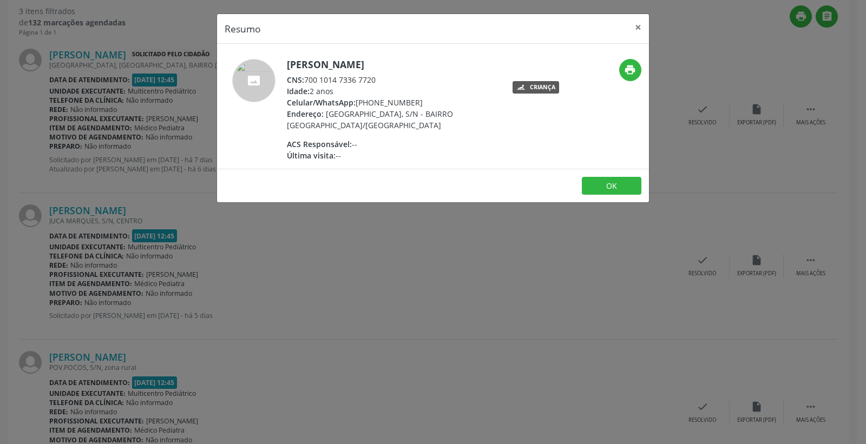
drag, startPoint x: 306, startPoint y: 80, endPoint x: 380, endPoint y: 80, distance: 74.1
click at [385, 78] on div "CNS: 700 1014 7336 7720" at bounding box center [392, 79] width 211 height 11
copy div "700 1014 7336 7720"
click at [635, 23] on button "×" at bounding box center [638, 27] width 22 height 27
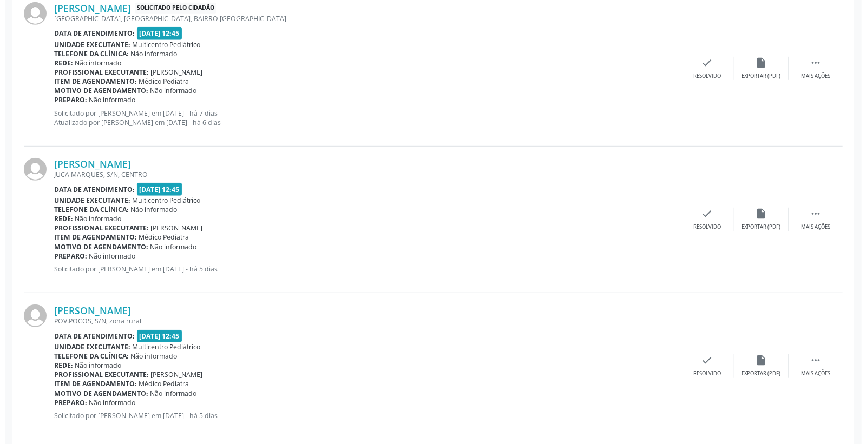
scroll to position [344, 0]
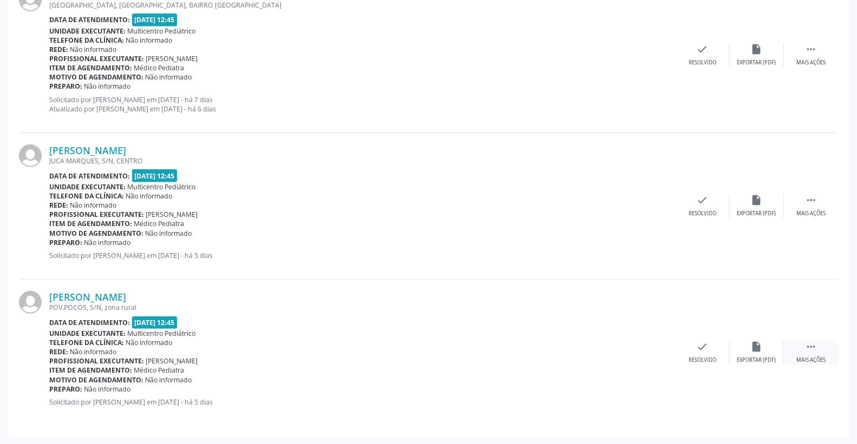
click at [815, 348] on icon "" at bounding box center [811, 347] width 12 height 12
click at [647, 355] on div "print Imprimir" at bounding box center [648, 352] width 54 height 23
click at [651, 345] on icon "print" at bounding box center [648, 347] width 12 height 12
click at [542, 345] on icon "check" at bounding box center [540, 347] width 12 height 12
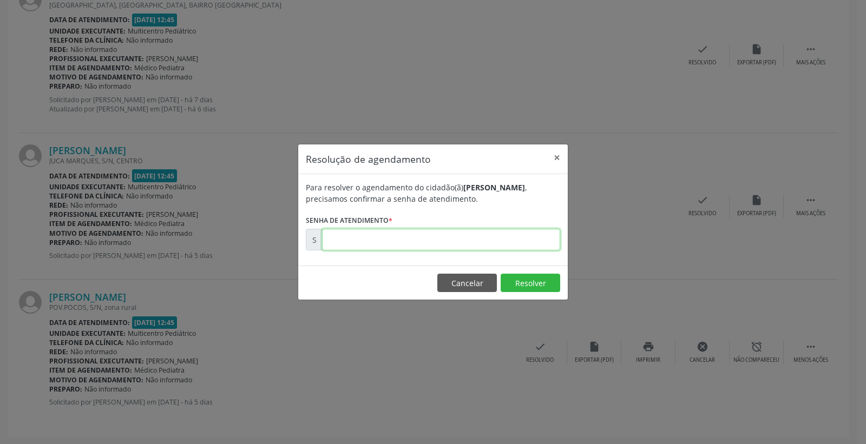
paste input "00177697"
type input "00177697"
click at [525, 280] on button "Resolver" at bounding box center [531, 283] width 60 height 18
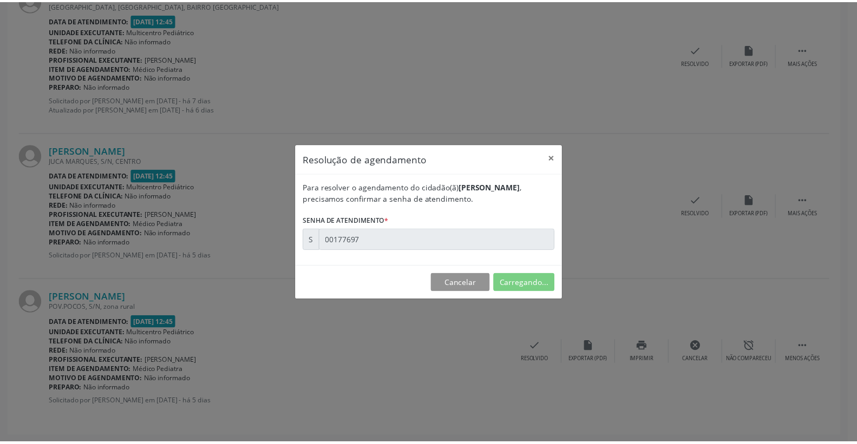
scroll to position [0, 0]
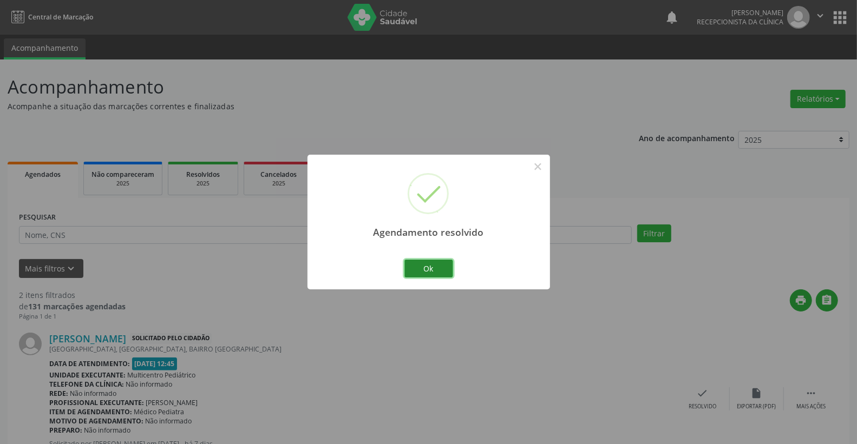
click at [413, 265] on button "Ok" at bounding box center [428, 269] width 49 height 18
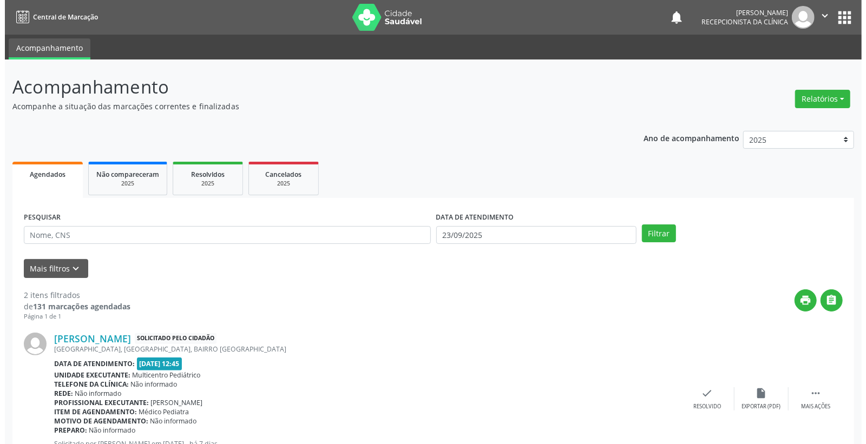
scroll to position [198, 0]
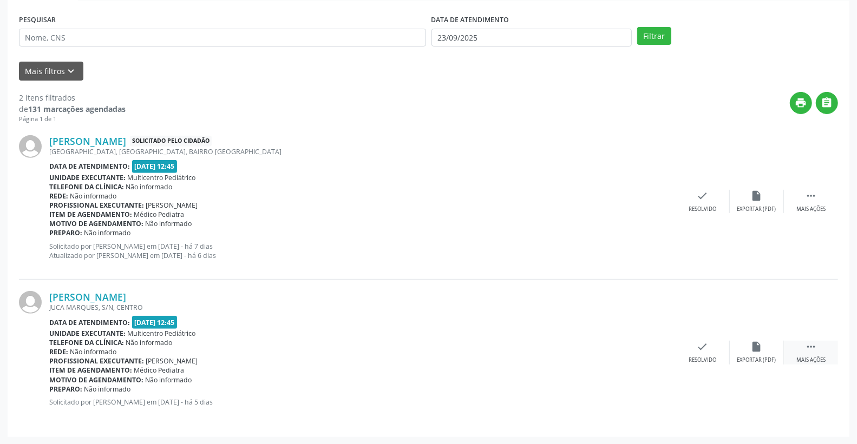
click at [807, 342] on icon "" at bounding box center [811, 347] width 12 height 12
click at [645, 347] on icon "print" at bounding box center [648, 347] width 12 height 12
click at [541, 347] on icon "check" at bounding box center [540, 347] width 12 height 12
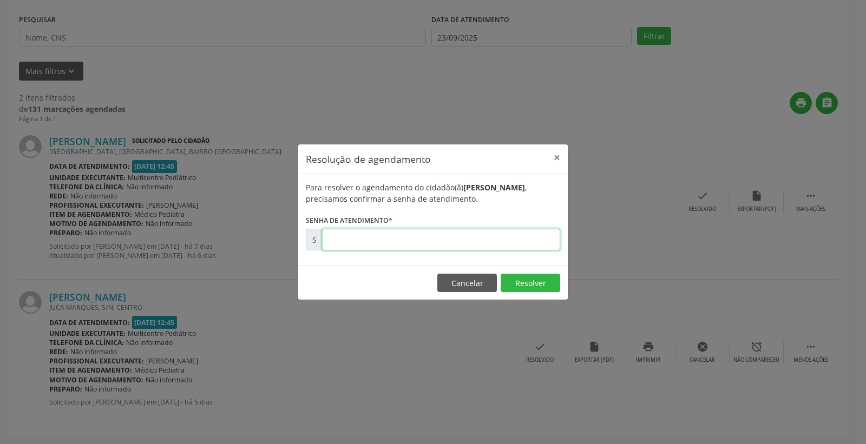
paste input "00177625"
type input "00177625"
click at [520, 282] on button "Resolver" at bounding box center [531, 283] width 60 height 18
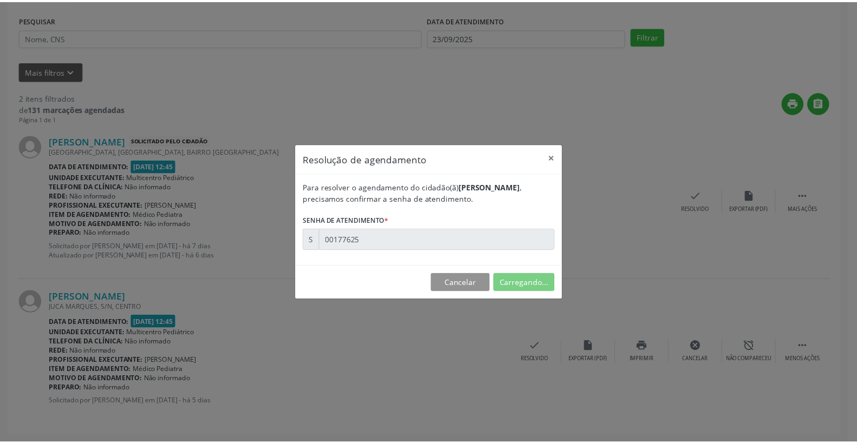
scroll to position [0, 0]
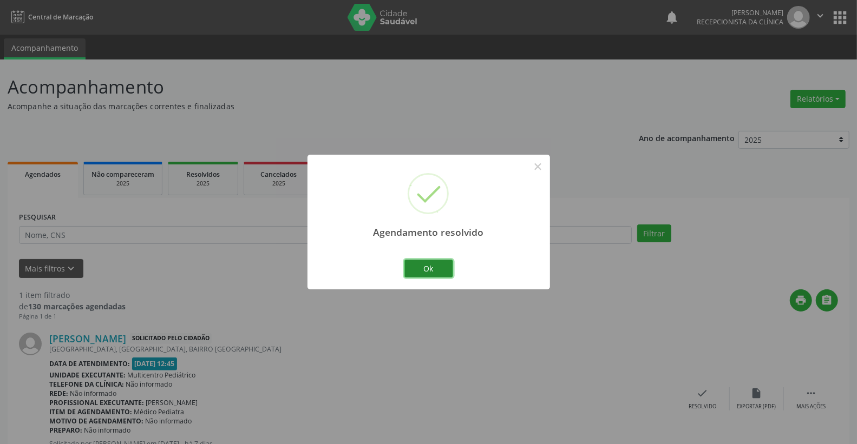
click at [430, 264] on button "Ok" at bounding box center [428, 269] width 49 height 18
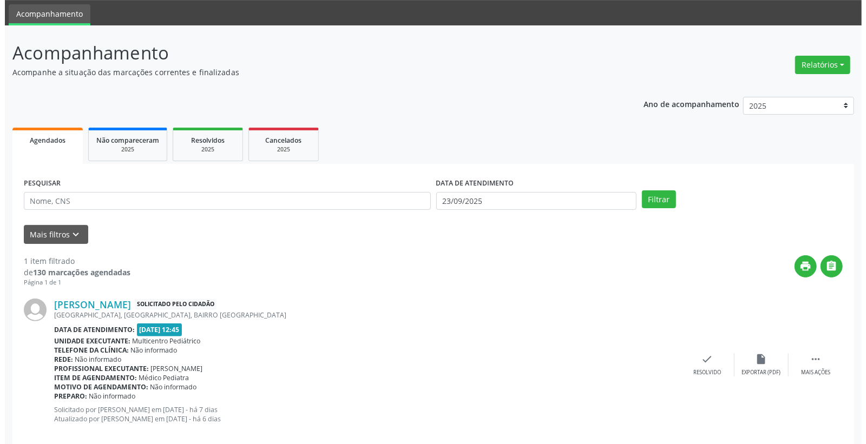
scroll to position [51, 0]
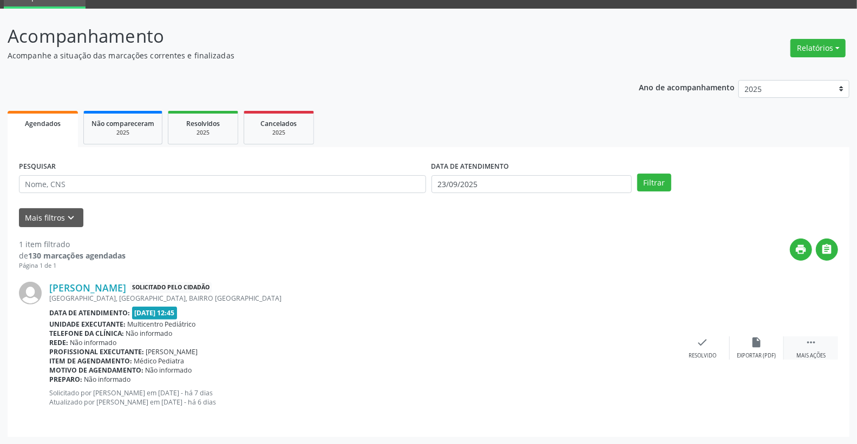
click at [812, 338] on icon "" at bounding box center [811, 343] width 12 height 12
click at [654, 339] on div "print Imprimir" at bounding box center [648, 348] width 54 height 23
click at [380, 288] on div "[PERSON_NAME] Solicitado pelo cidadão" at bounding box center [281, 288] width 464 height 12
click at [710, 266] on div "print " at bounding box center [482, 255] width 712 height 32
click at [646, 346] on icon "print" at bounding box center [648, 343] width 12 height 12
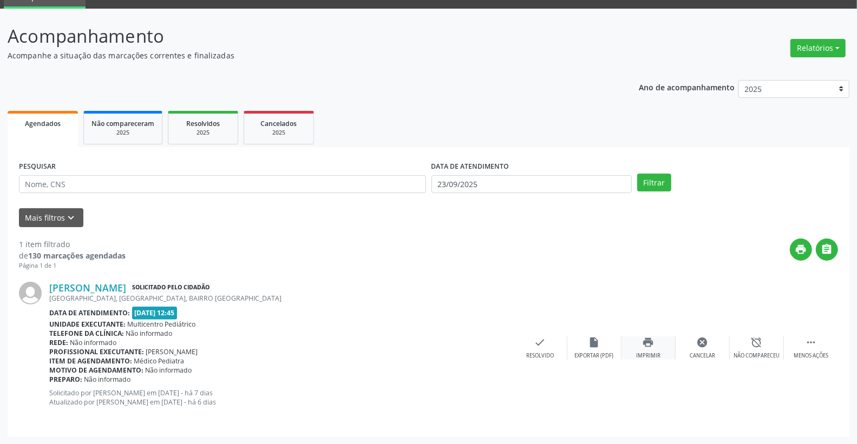
click at [647, 343] on icon "print" at bounding box center [648, 343] width 12 height 12
click at [542, 337] on icon "check" at bounding box center [540, 343] width 12 height 12
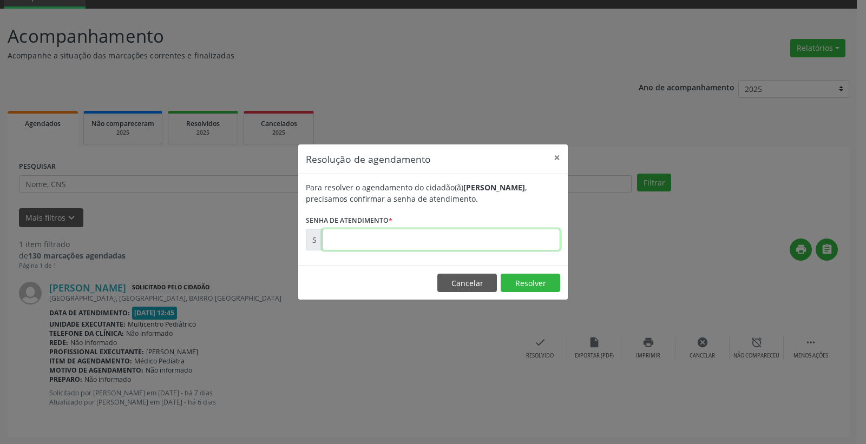
paste input "00177131"
type input "00177131"
click at [530, 288] on button "Resolver" at bounding box center [531, 283] width 60 height 18
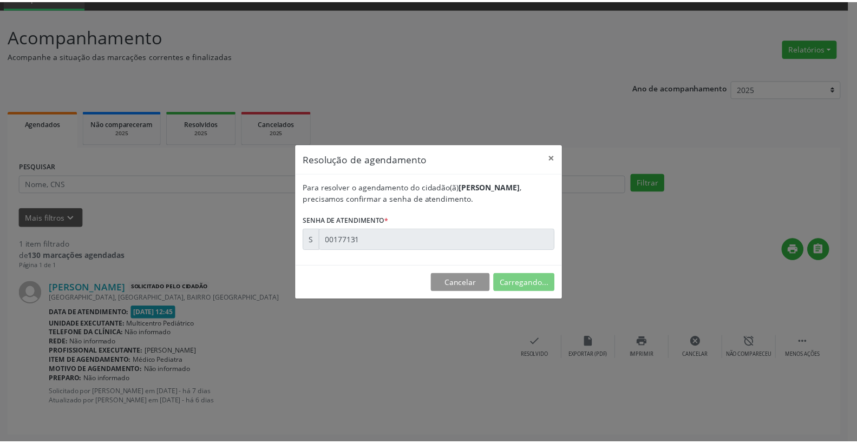
scroll to position [0, 0]
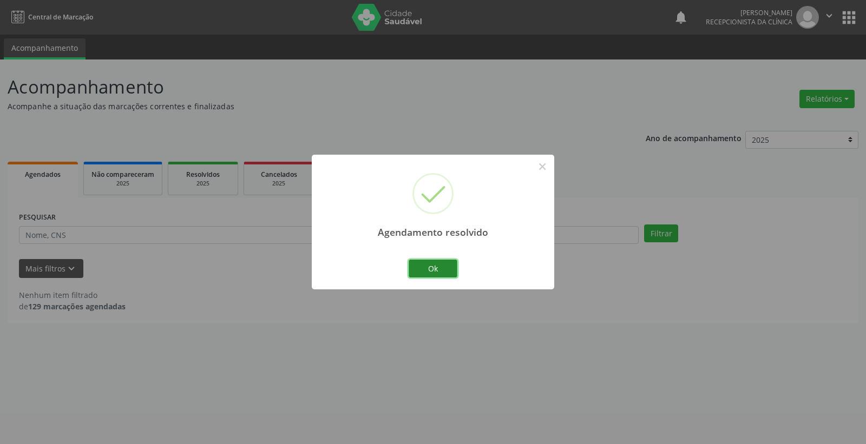
click at [436, 267] on button "Ok" at bounding box center [433, 269] width 49 height 18
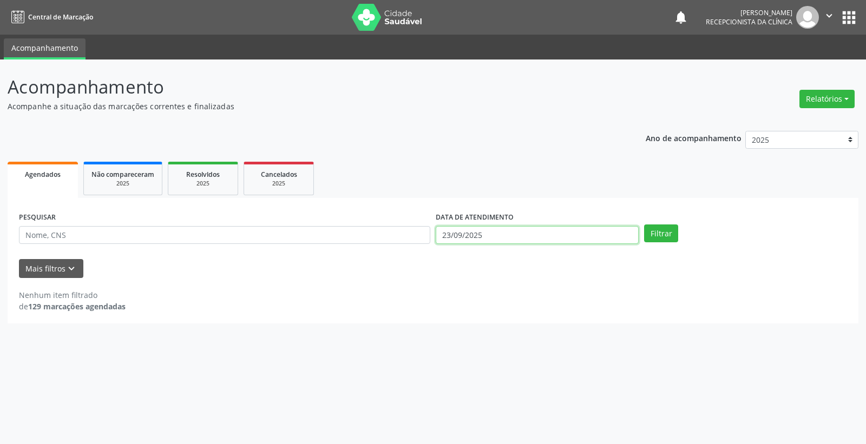
click at [488, 238] on input "23/09/2025" at bounding box center [537, 235] width 203 height 18
click at [509, 350] on span "24" at bounding box center [514, 354] width 21 height 21
type input "[DATE]"
click at [661, 228] on button "Filtrar" at bounding box center [661, 234] width 34 height 18
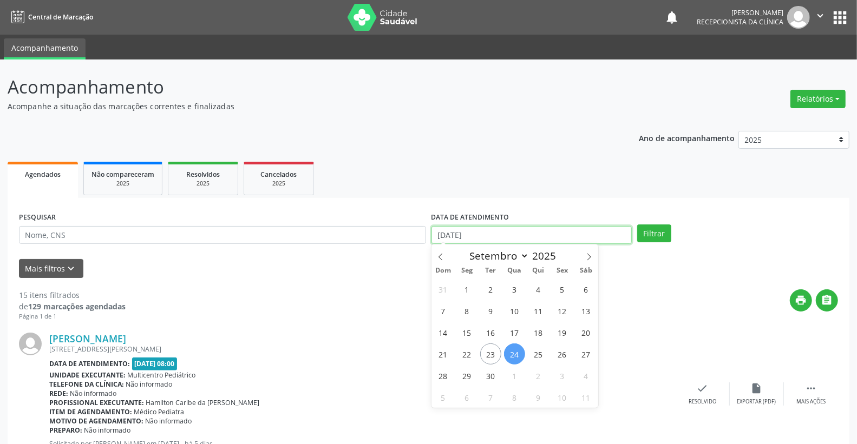
click at [523, 230] on input "[DATE]" at bounding box center [531, 235] width 201 height 18
click at [535, 349] on span "25" at bounding box center [538, 354] width 21 height 21
type input "[DATE]"
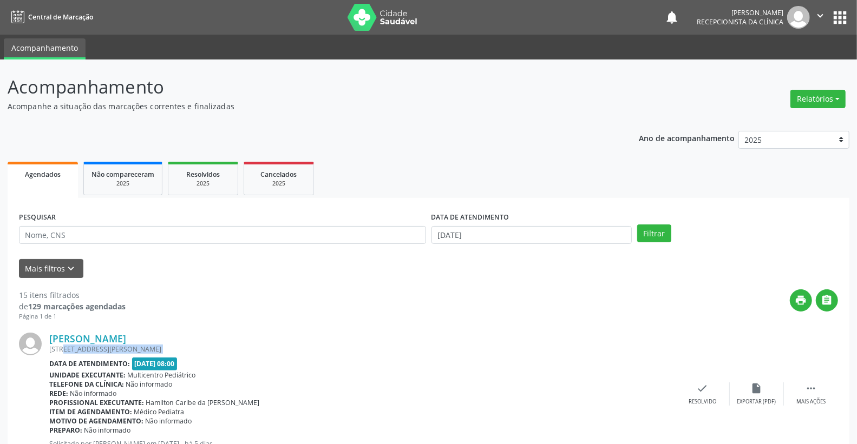
click at [535, 348] on div "[STREET_ADDRESS][PERSON_NAME]" at bounding box center [362, 349] width 626 height 9
click at [651, 229] on button "Filtrar" at bounding box center [654, 234] width 34 height 18
